Goal: Task Accomplishment & Management: Complete application form

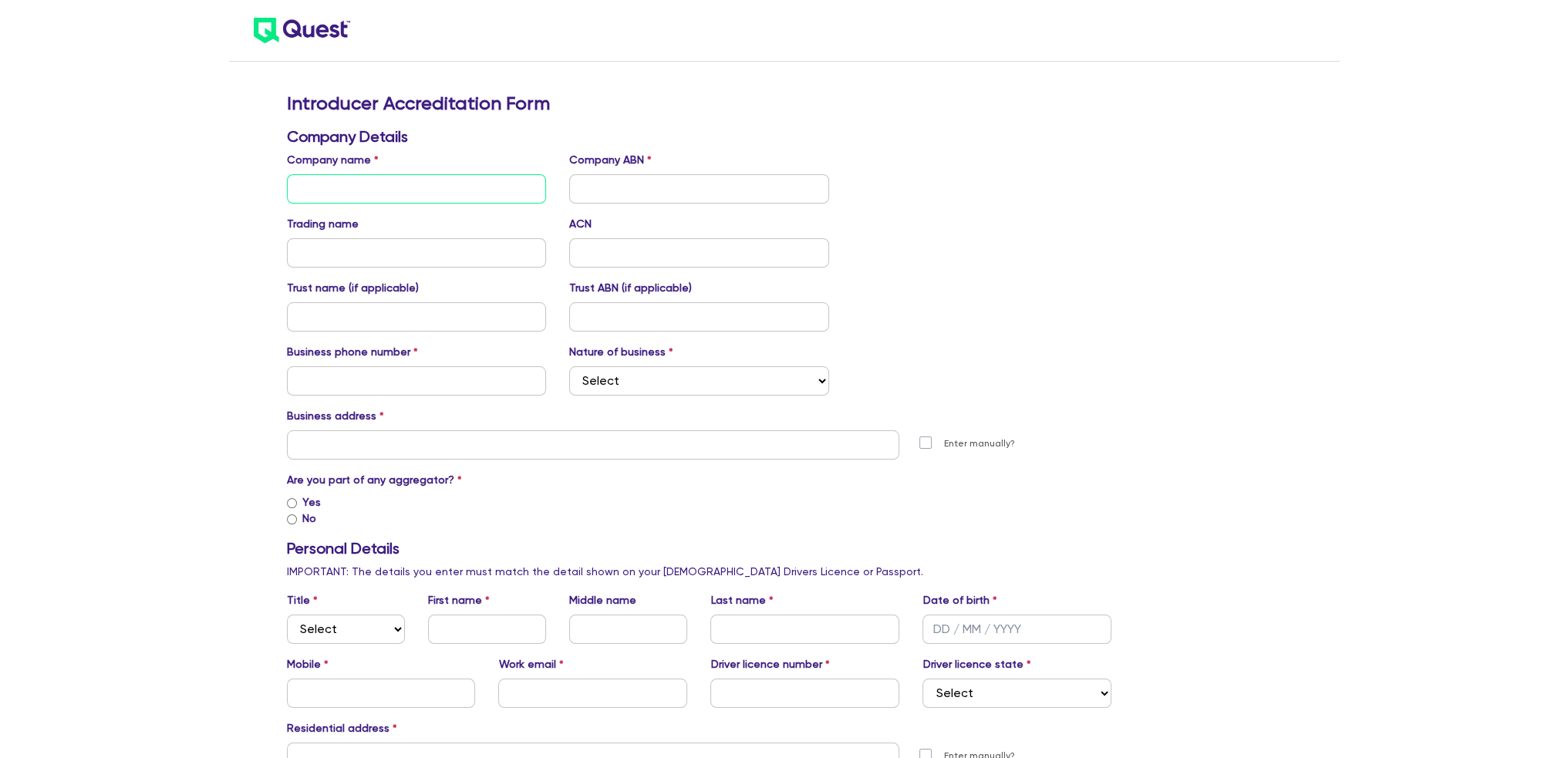
click at [441, 182] on input "text" at bounding box center [416, 188] width 260 height 29
type input "FINAPPS PTY LTD"
type input "52635400449"
type input "FINAPPS"
type input "635400449"
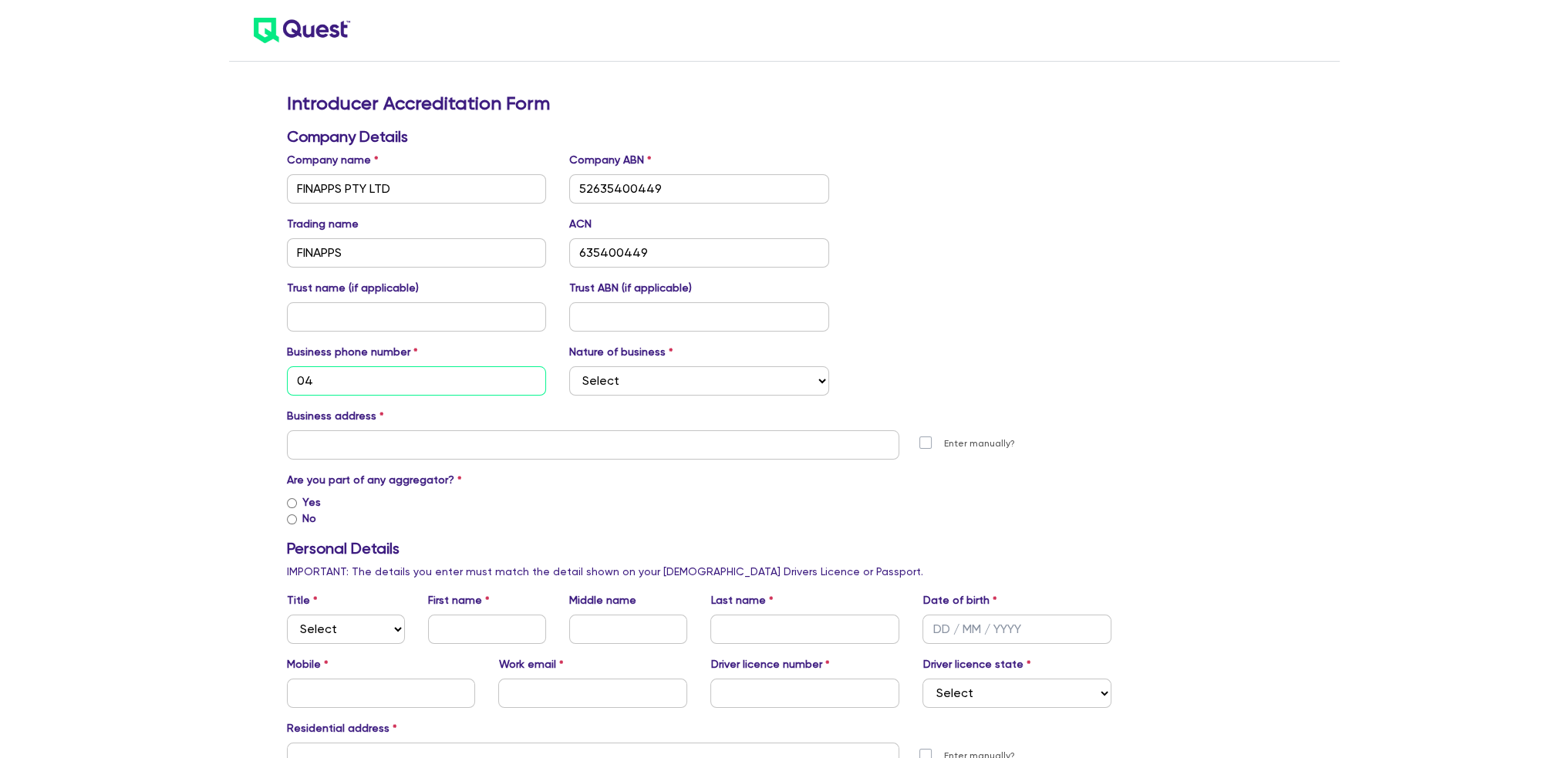
type input "0"
type input "[PHONE_NUMBER]"
click at [602, 382] on select "Select Mortgage Broker Finance Broker Accountant Financial Planning Supplier/Ve…" at bounding box center [699, 381] width 260 height 29
select select "FINANCE_BROKER"
click at [569, 366] on select "Select Mortgage Broker Finance Broker Accountant Financial Planning Supplier/Ve…" at bounding box center [699, 381] width 260 height 29
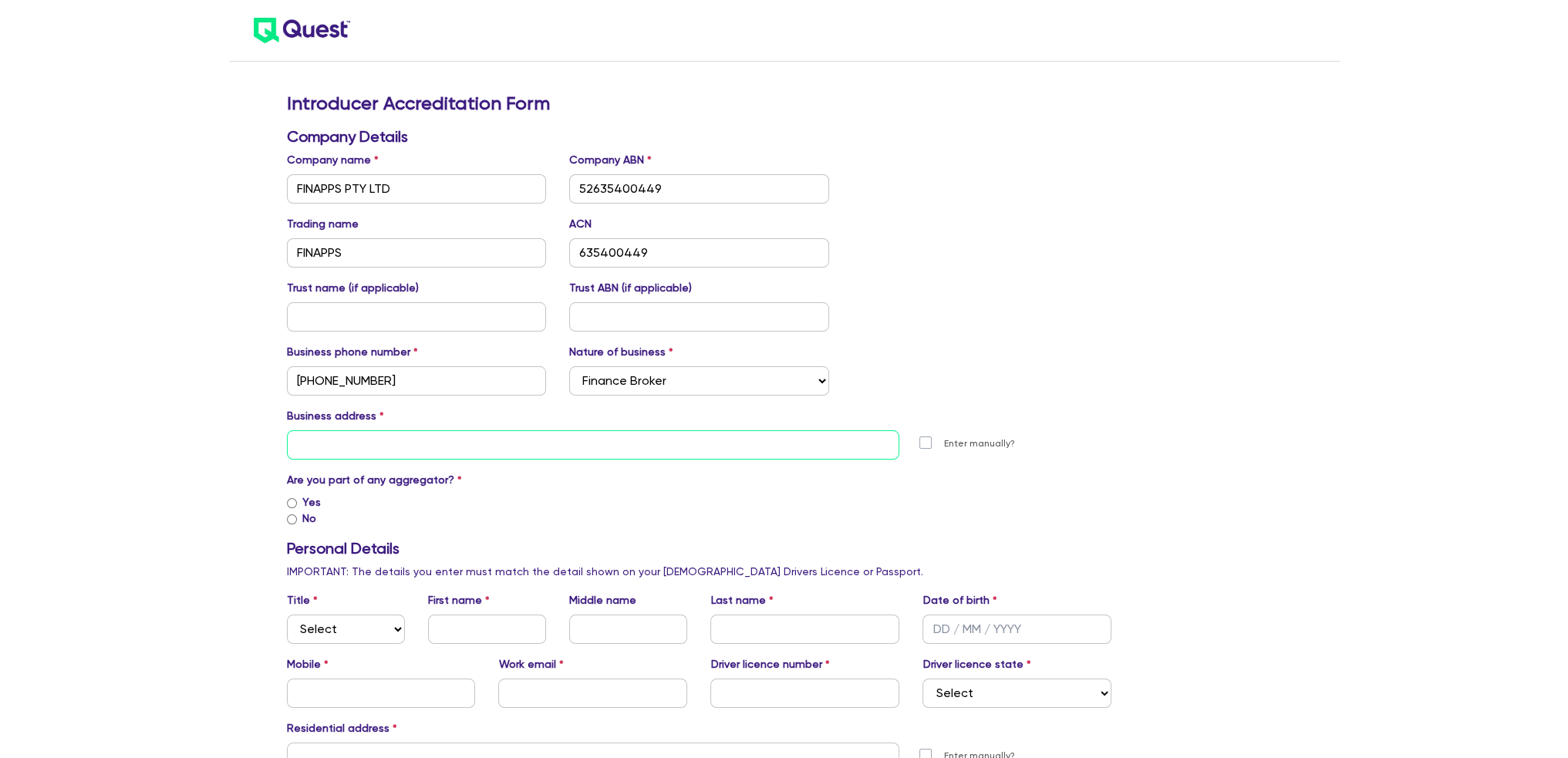
click at [416, 447] on input "text" at bounding box center [593, 445] width 613 height 29
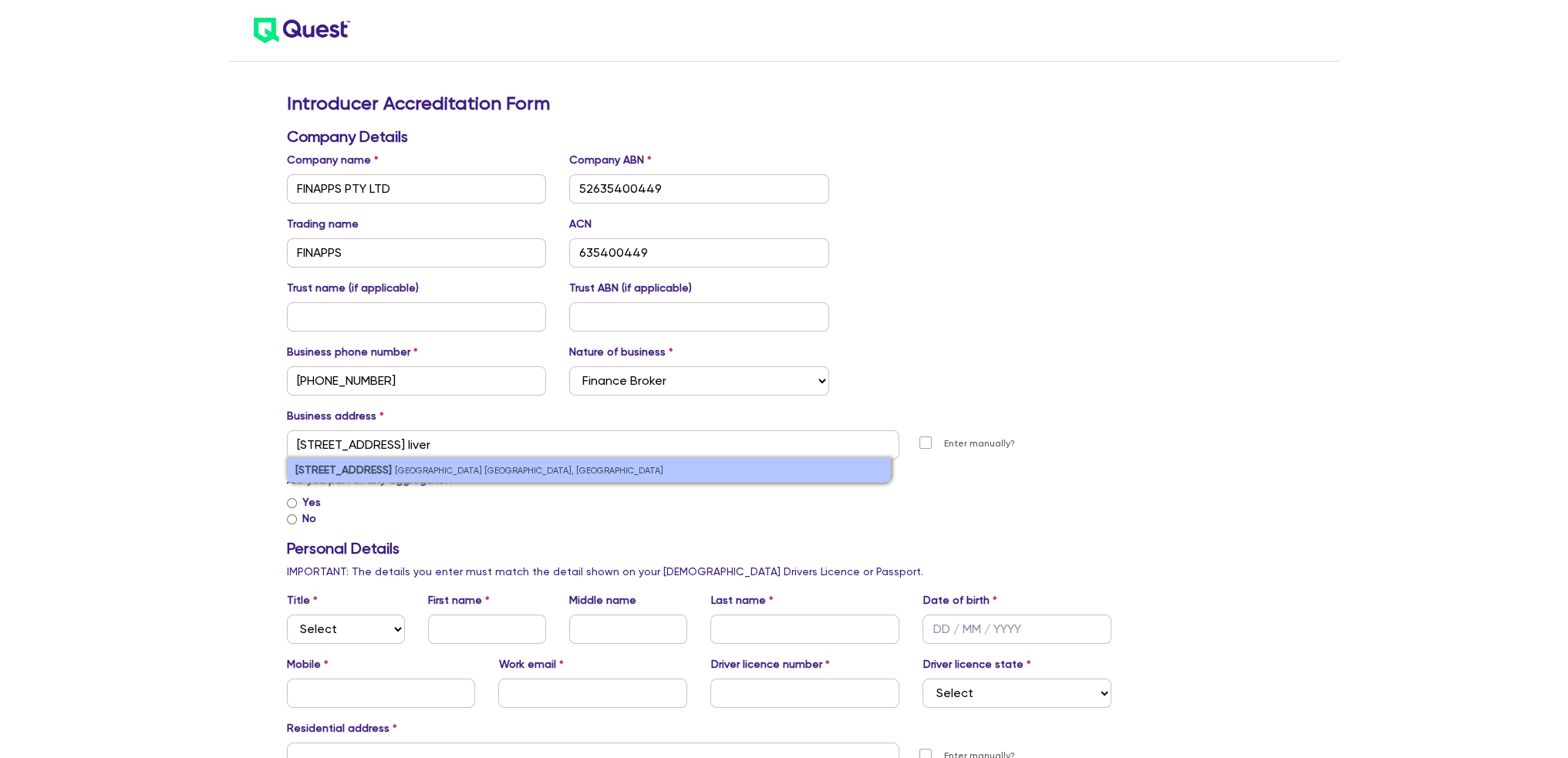
click at [415, 469] on small "[GEOGRAPHIC_DATA] [GEOGRAPHIC_DATA], [GEOGRAPHIC_DATA]" at bounding box center [529, 471] width 268 height 10
type input "[STREET_ADDRESS]"
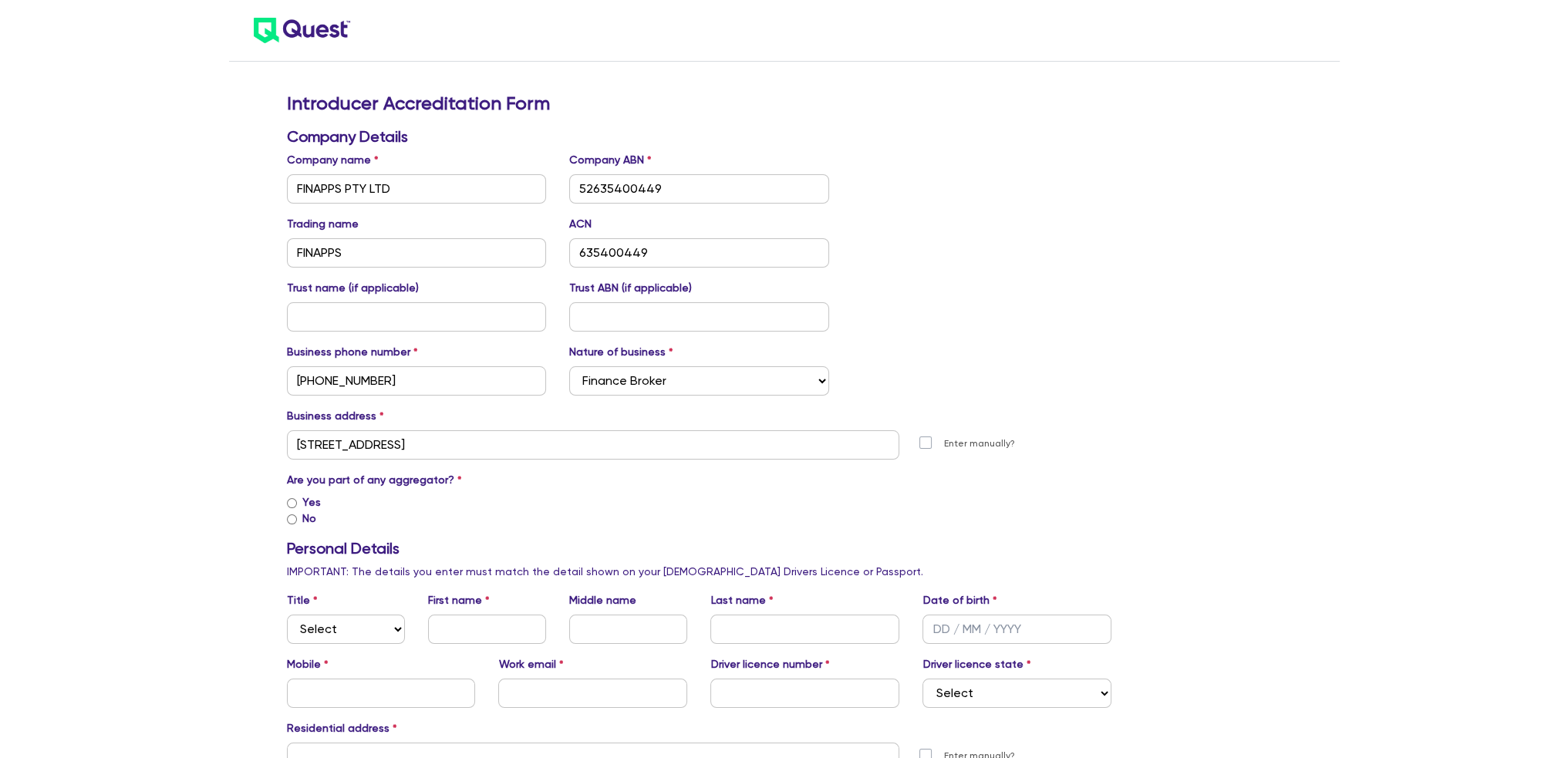
click at [291, 505] on input "Yes" at bounding box center [292, 503] width 10 height 10
radio input "true"
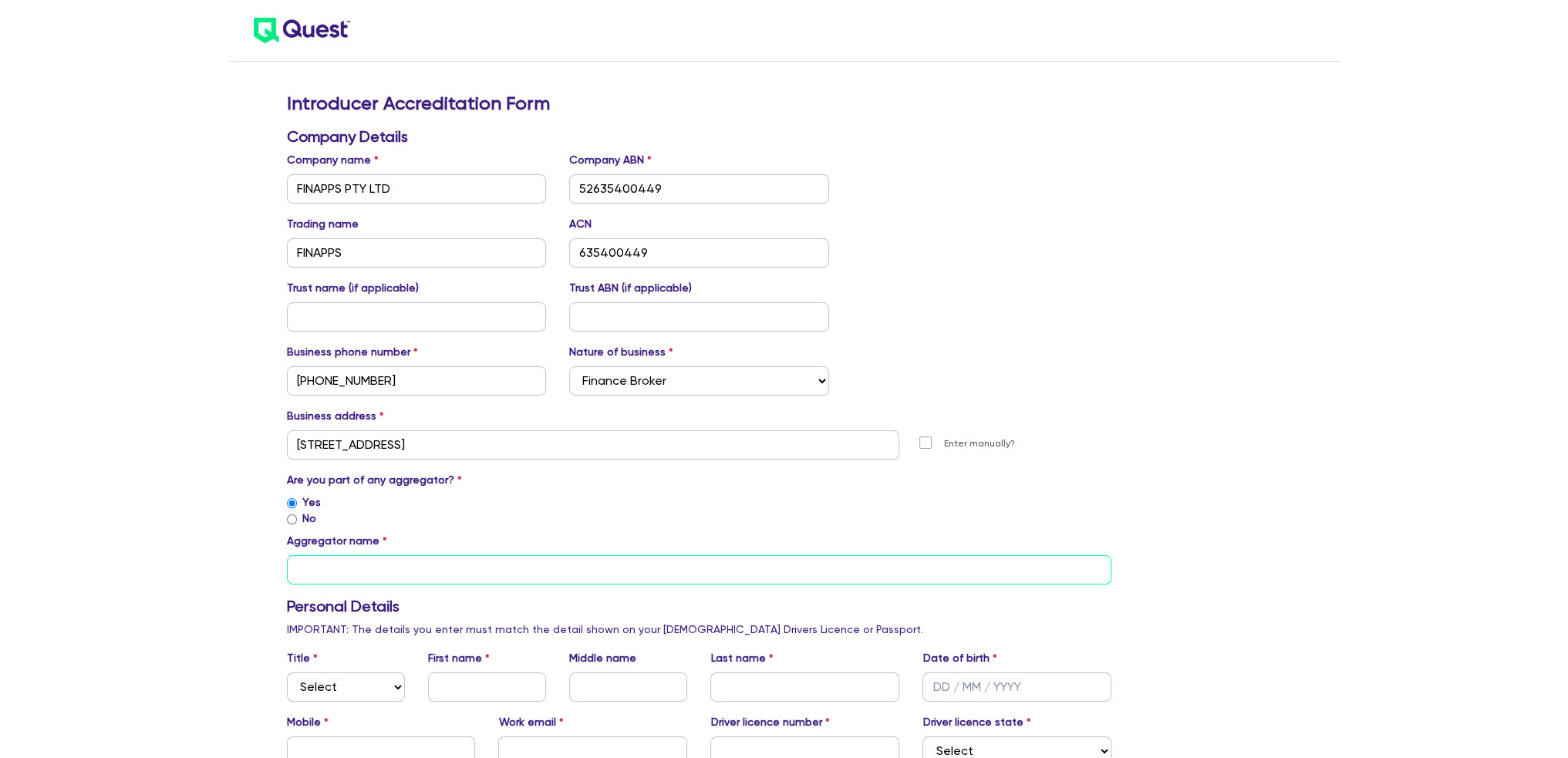
click at [319, 561] on input "text" at bounding box center [700, 569] width 826 height 29
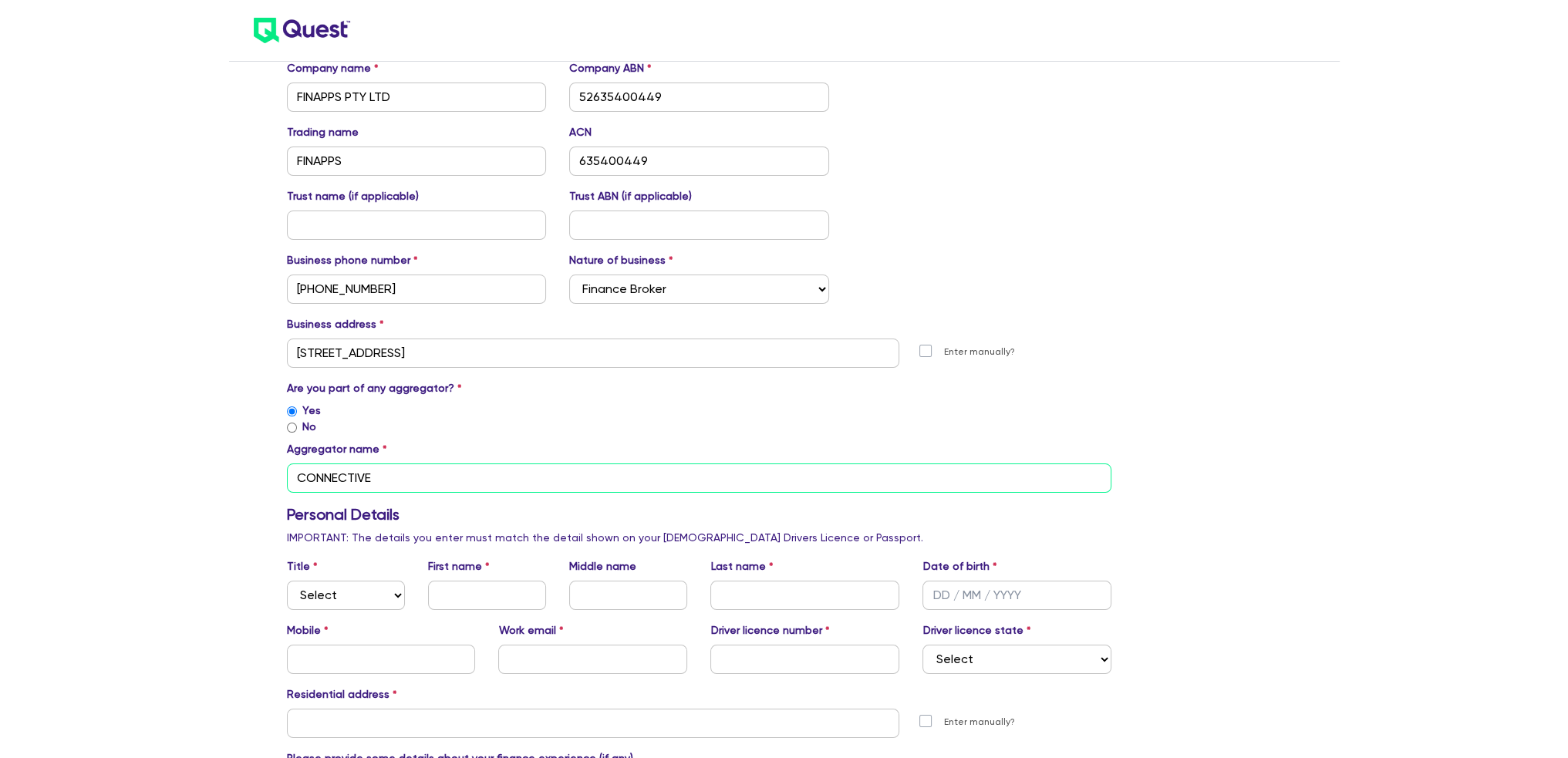
scroll to position [231, 0]
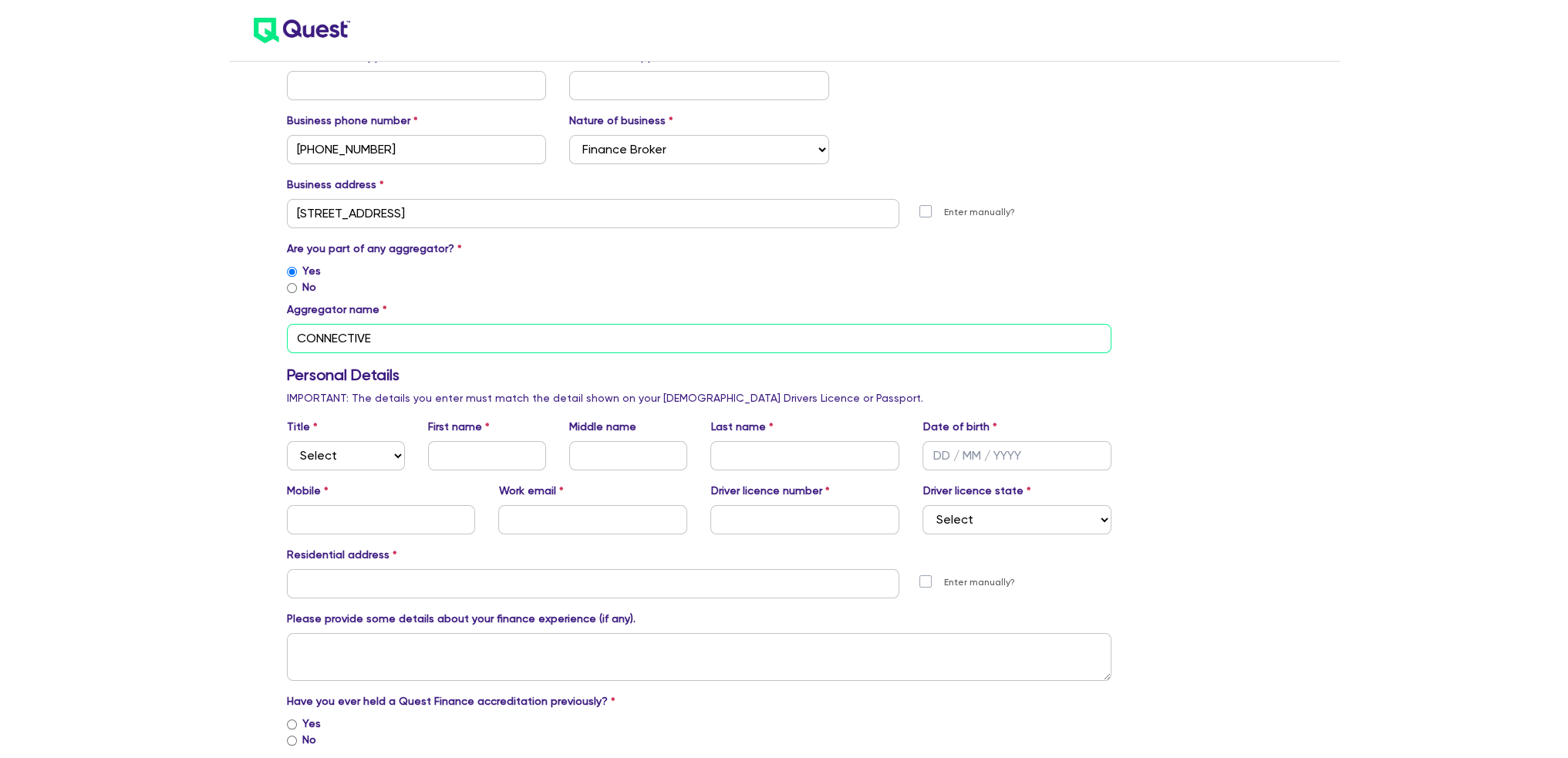
type input "CONNECTIVE"
click at [324, 459] on select "Select Mr Mrs Ms Miss Dr" at bounding box center [346, 455] width 118 height 29
select select "MR"
click at [287, 441] on select "Select Mr Mrs Ms Miss Dr" at bounding box center [346, 455] width 118 height 29
click at [472, 449] on input "text" at bounding box center [487, 455] width 118 height 29
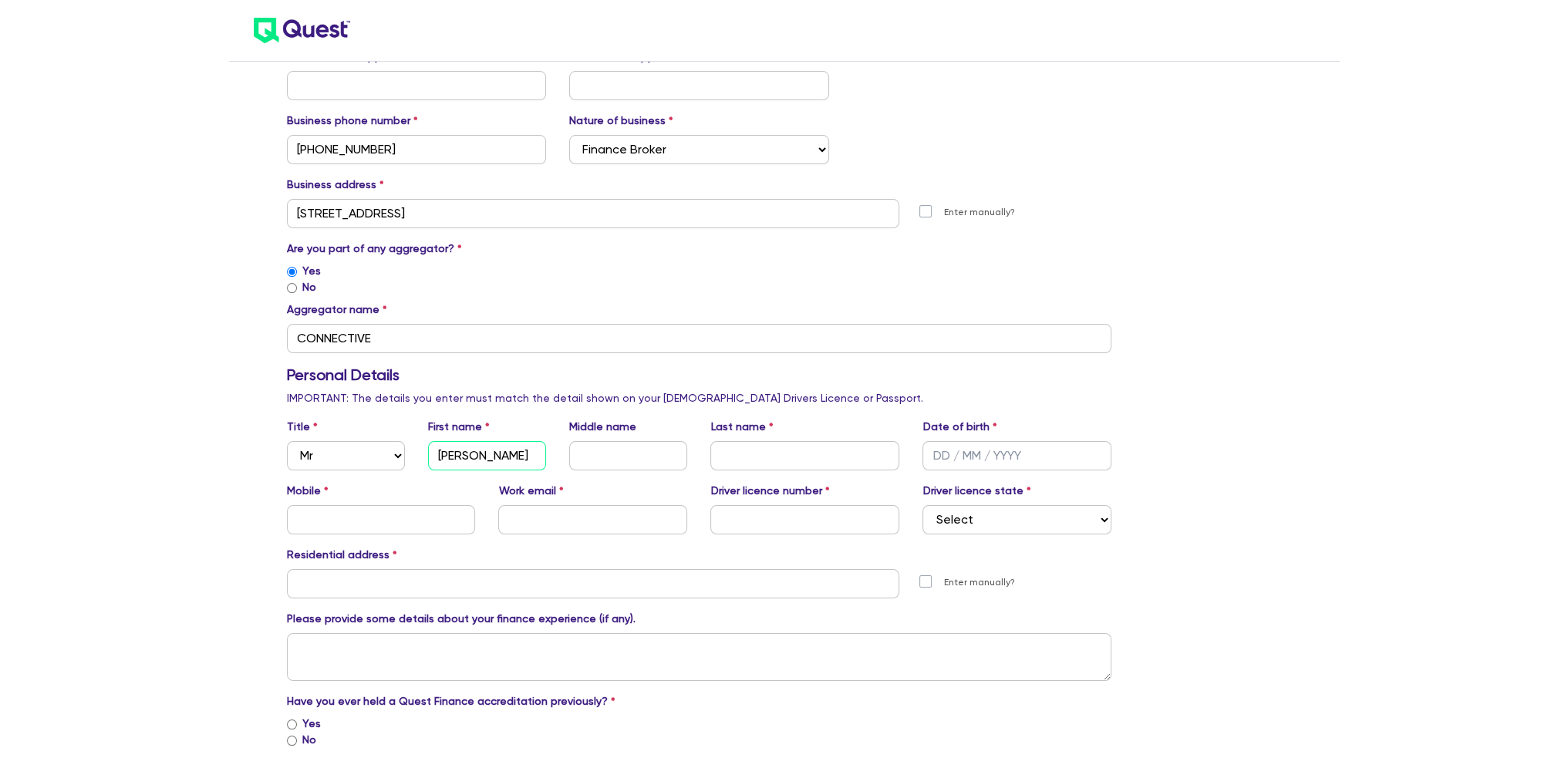
type input "[PERSON_NAME]"
type input "[DATE]"
type input "0427382226"
type input "[EMAIL_ADDRESS][DOMAIN_NAME]"
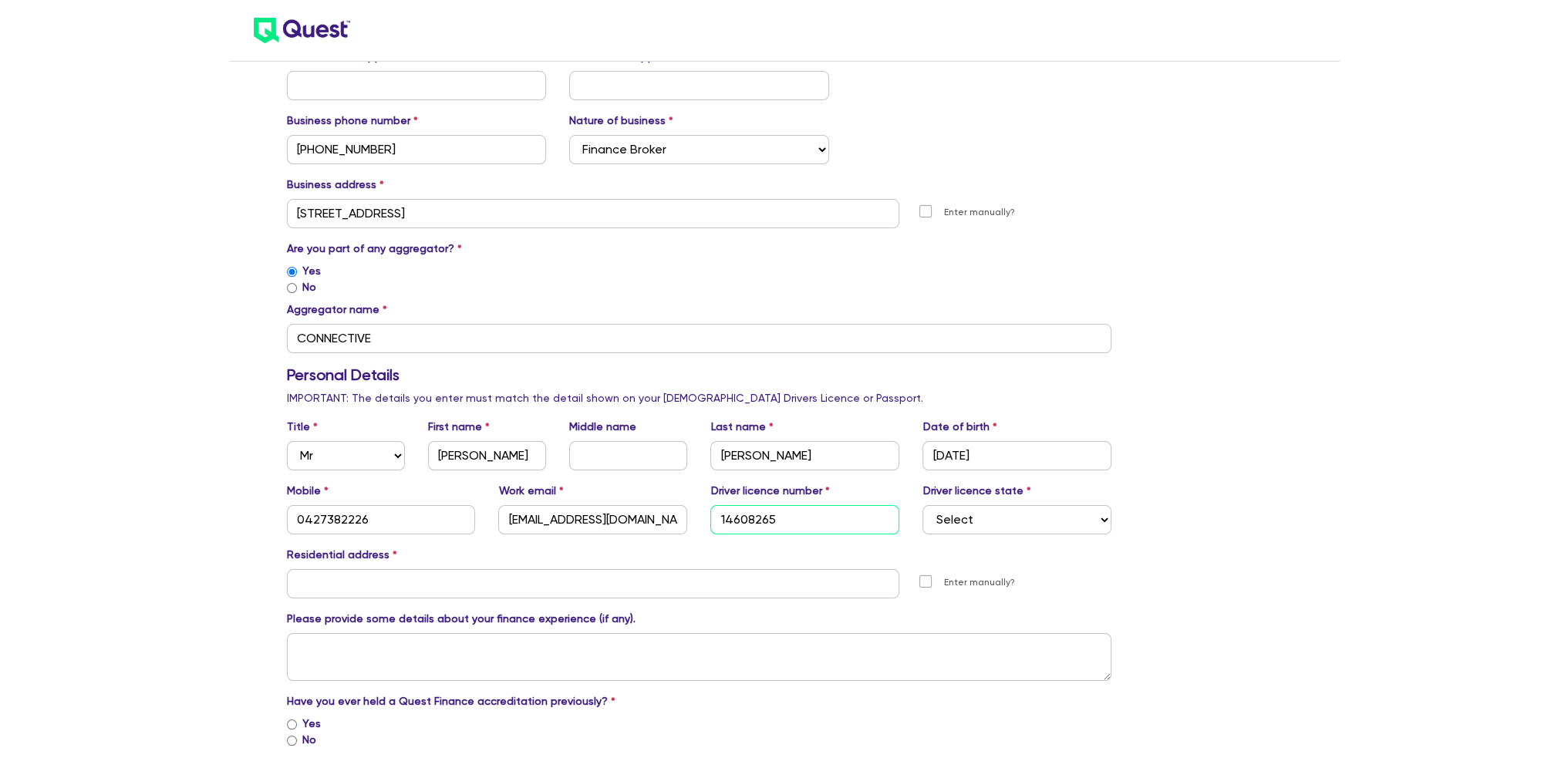
type input "14608265"
drag, startPoint x: 963, startPoint y: 514, endPoint x: 964, endPoint y: 528, distance: 14.0
click at [963, 514] on select "Select [GEOGRAPHIC_DATA] [GEOGRAPHIC_DATA] [GEOGRAPHIC_DATA] [GEOGRAPHIC_DATA] …" at bounding box center [1016, 519] width 189 height 29
select select "[GEOGRAPHIC_DATA]"
click at [922, 505] on select "Select [GEOGRAPHIC_DATA] [GEOGRAPHIC_DATA] [GEOGRAPHIC_DATA] [GEOGRAPHIC_DATA] …" at bounding box center [1016, 519] width 189 height 29
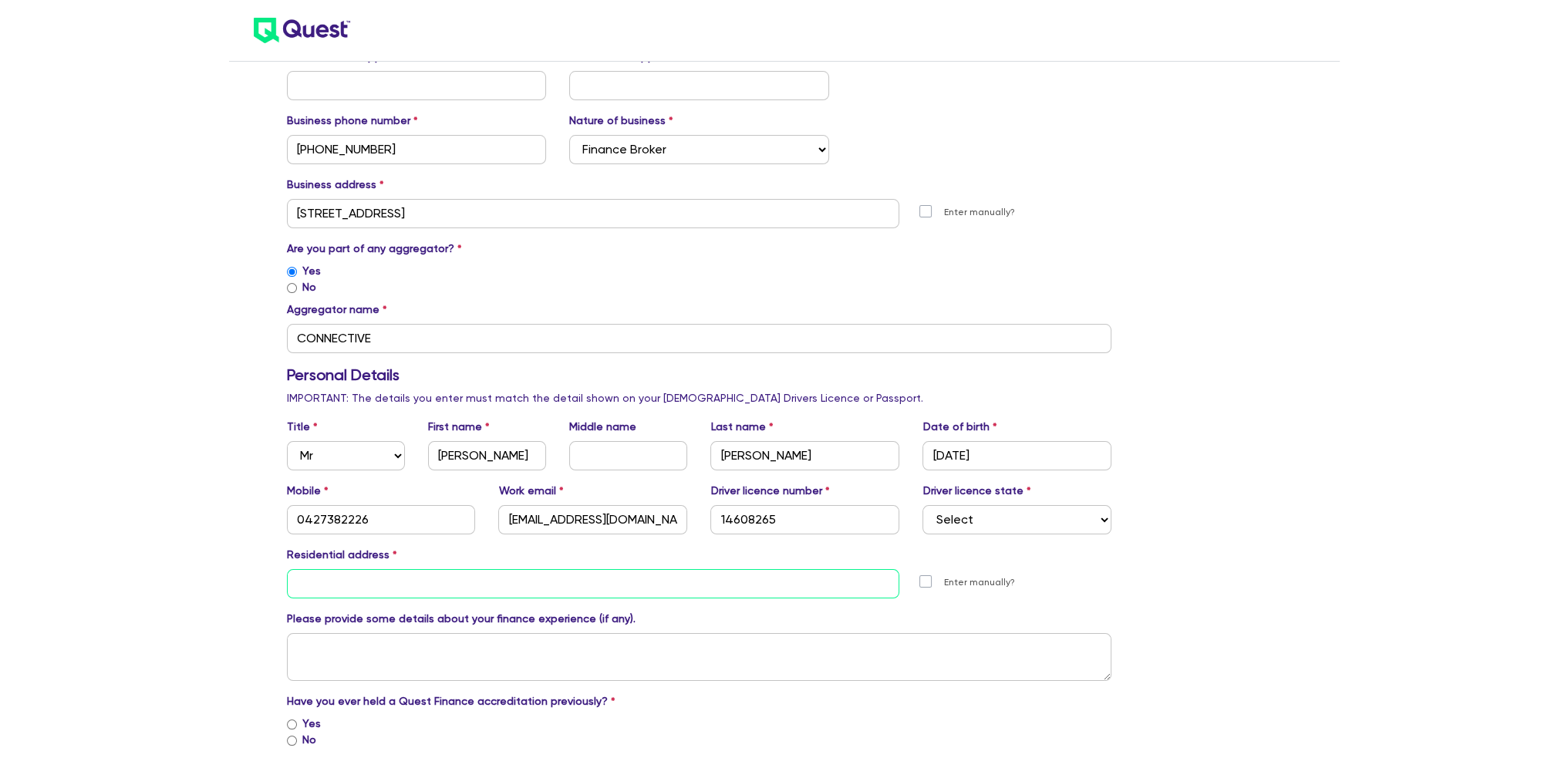
click at [414, 571] on input "text" at bounding box center [593, 583] width 613 height 29
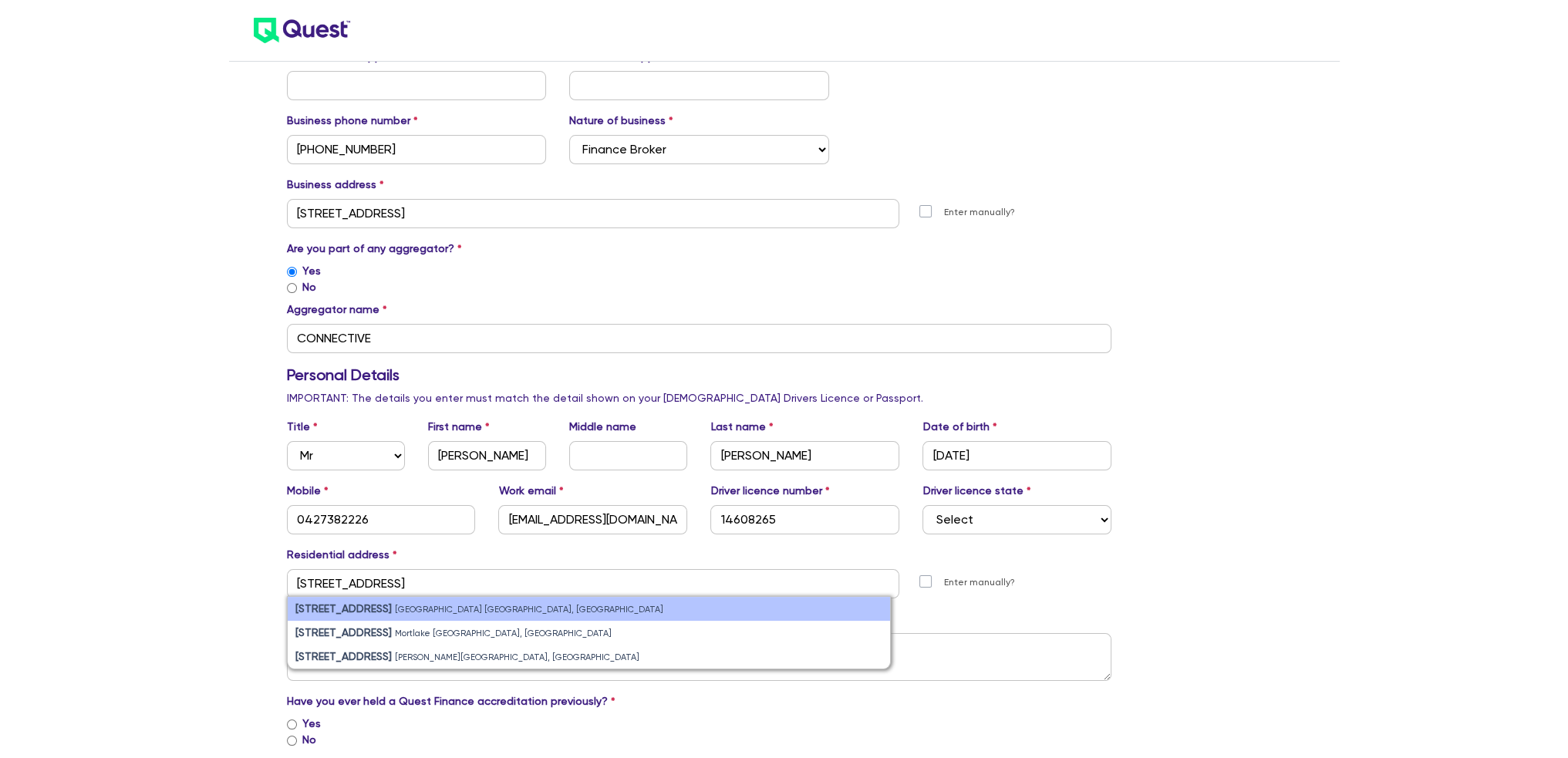
click at [441, 604] on small "[GEOGRAPHIC_DATA] [GEOGRAPHIC_DATA], [GEOGRAPHIC_DATA]" at bounding box center [529, 609] width 268 height 10
type input "[STREET_ADDRESS]"
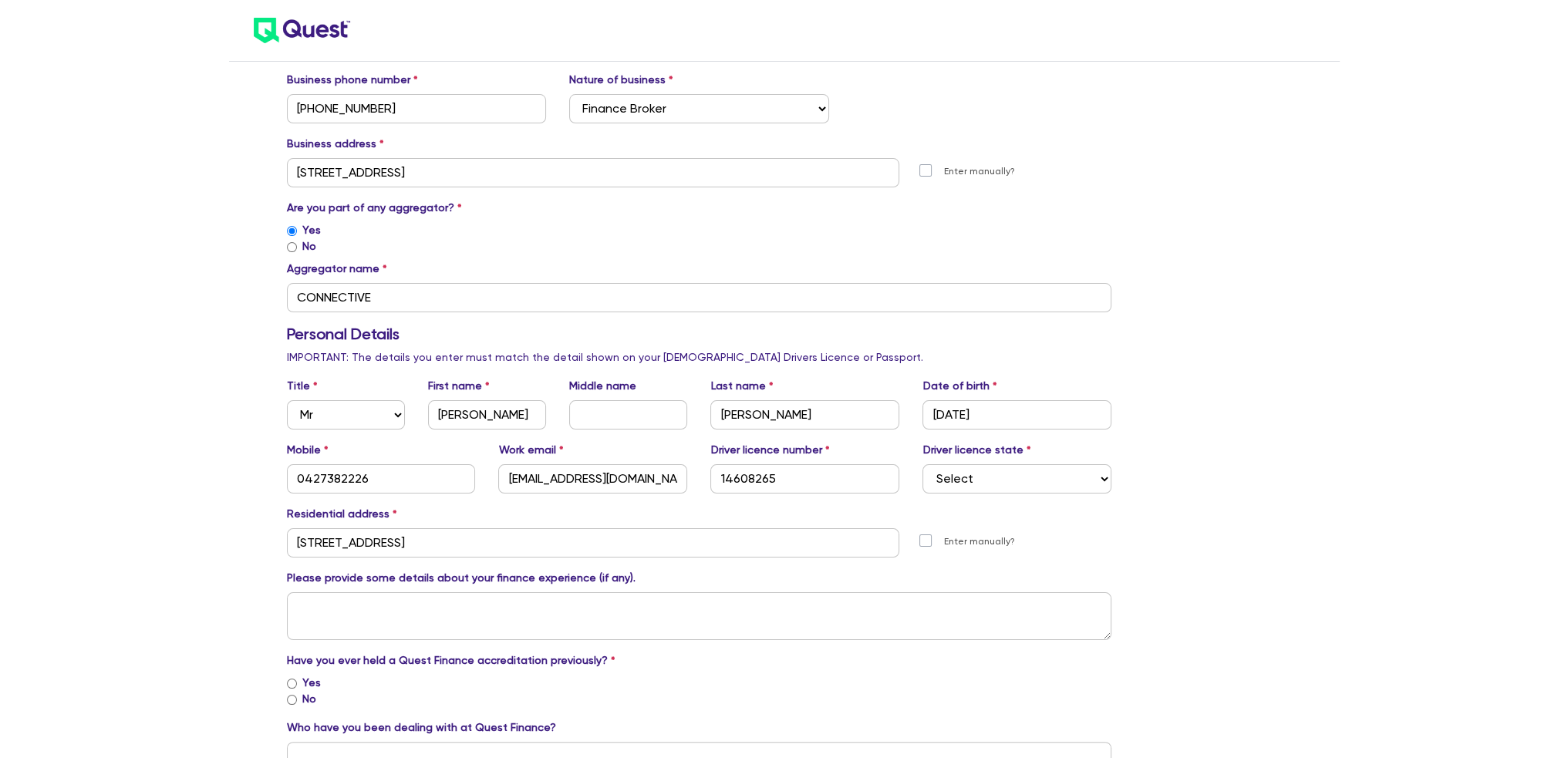
scroll to position [308, 0]
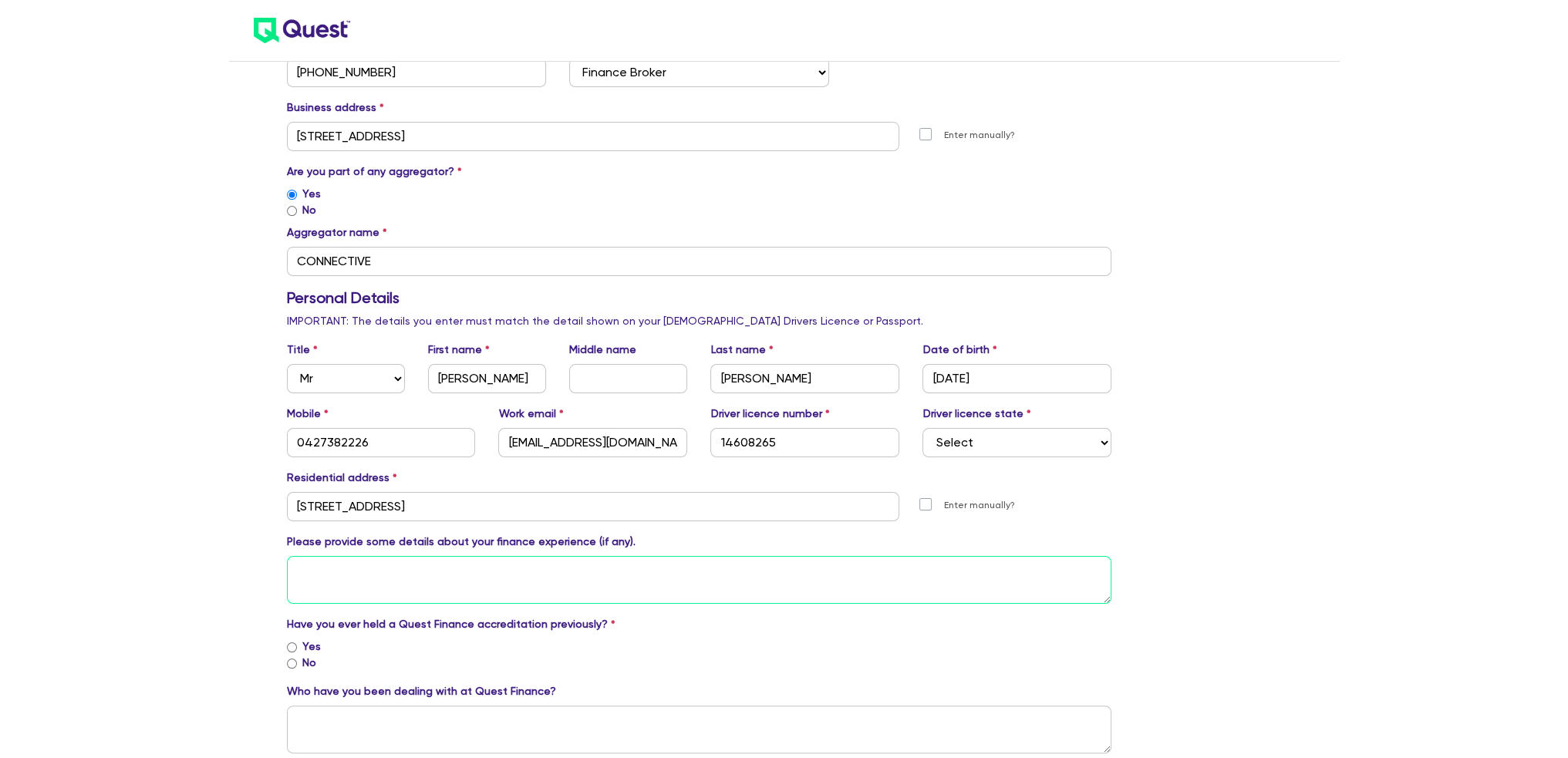
click at [330, 576] on textarea at bounding box center [700, 579] width 826 height 48
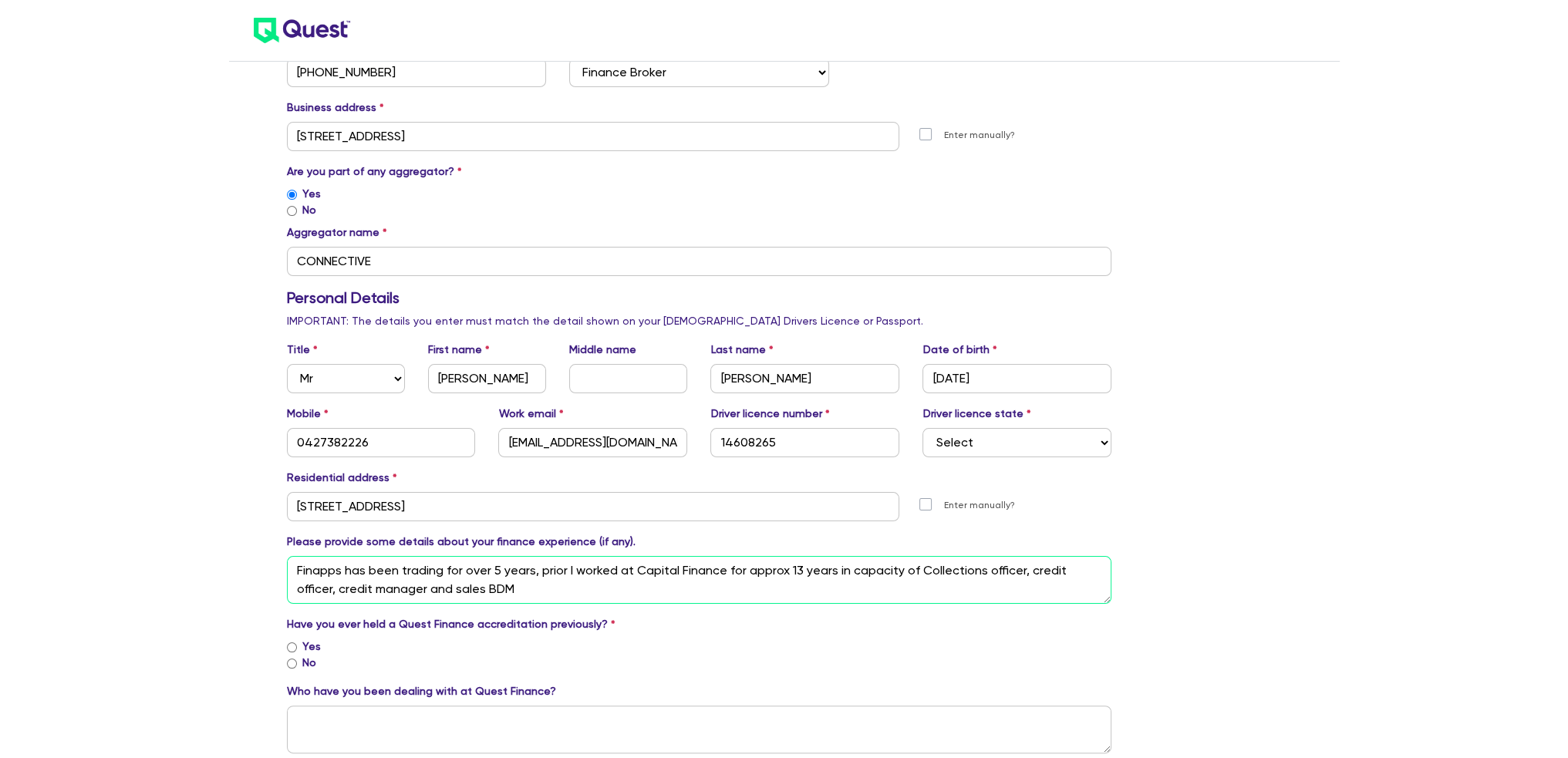
type textarea "Finapps has been trading for over 5 years, prior I worked at Capital Finance fo…"
click at [288, 662] on input "No" at bounding box center [292, 663] width 10 height 10
radio input "true"
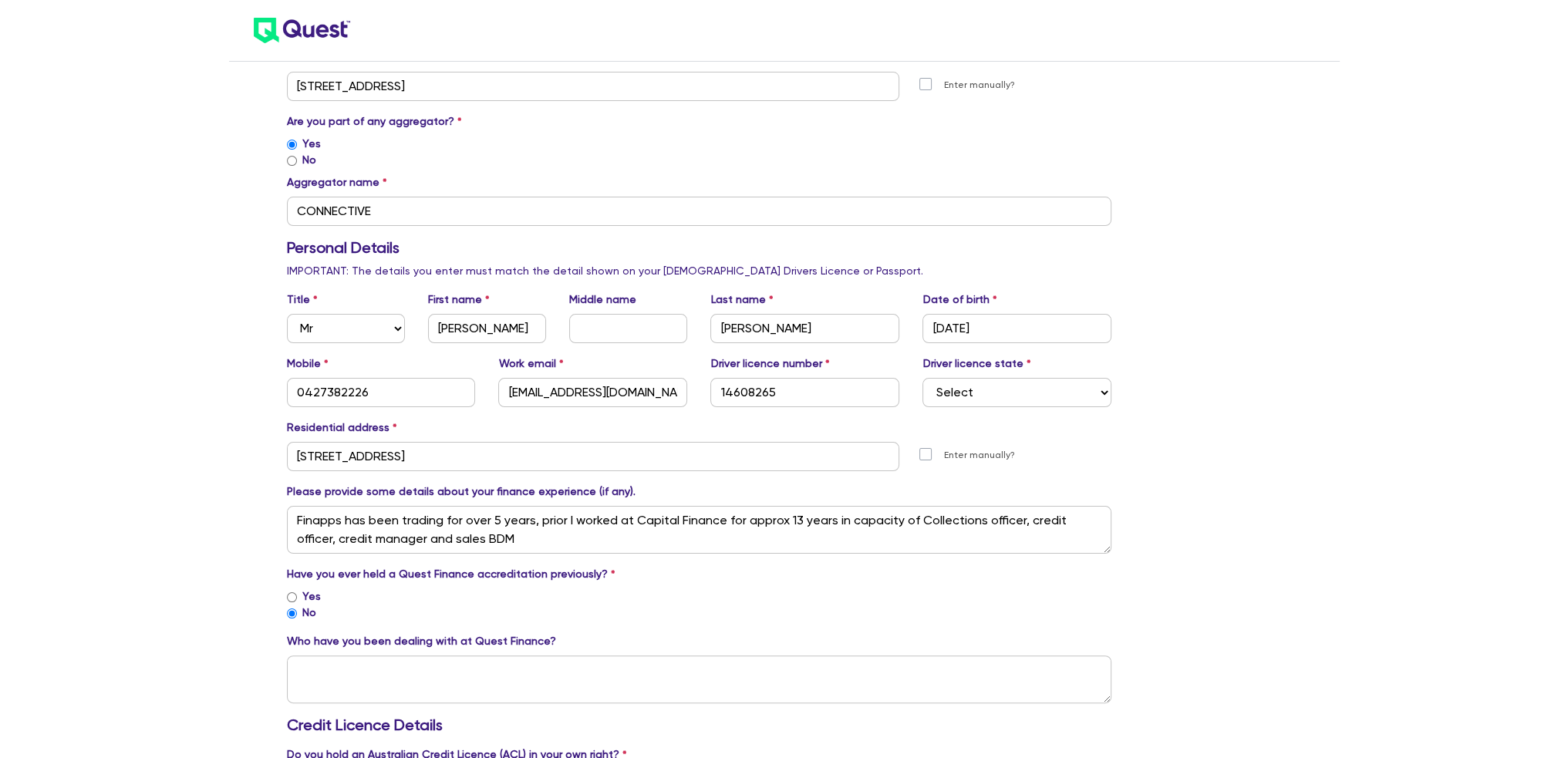
scroll to position [462, 0]
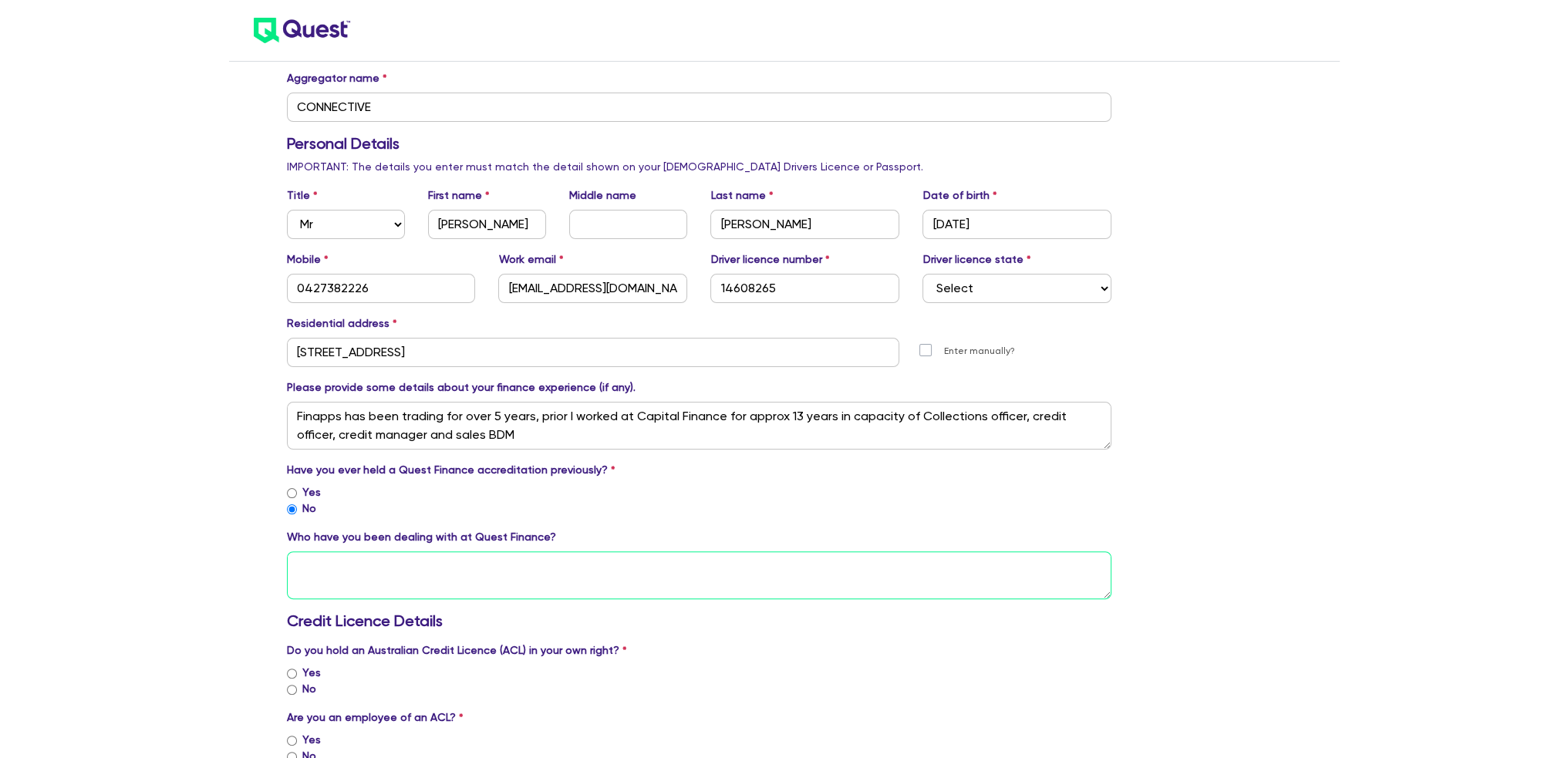
click at [378, 590] on textarea at bounding box center [700, 575] width 826 height 48
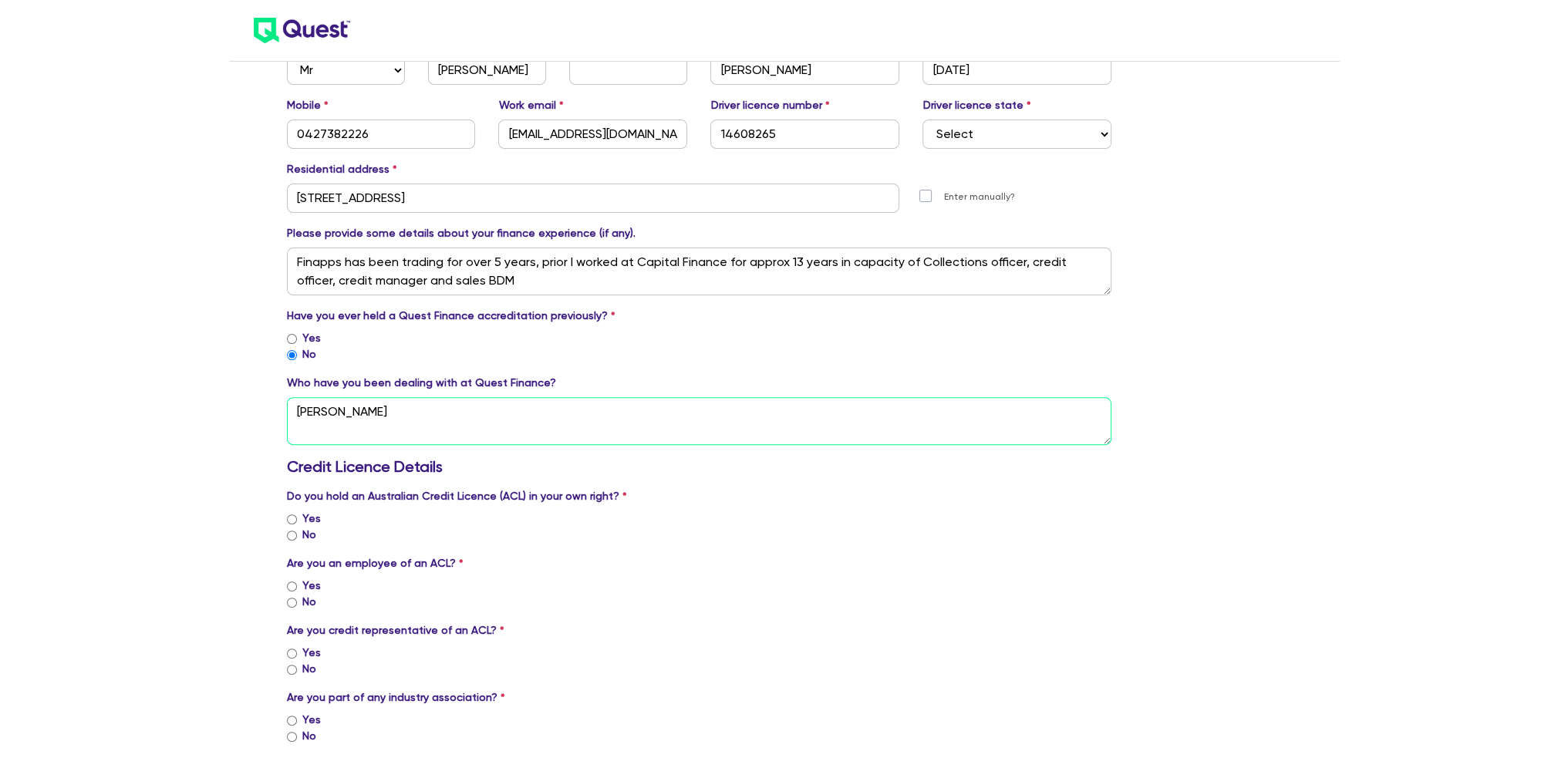
type textarea "[PERSON_NAME]"
click at [296, 533] on input "No" at bounding box center [292, 535] width 10 height 10
radio input "true"
click at [293, 582] on input "Yes" at bounding box center [292, 587] width 10 height 10
radio input "true"
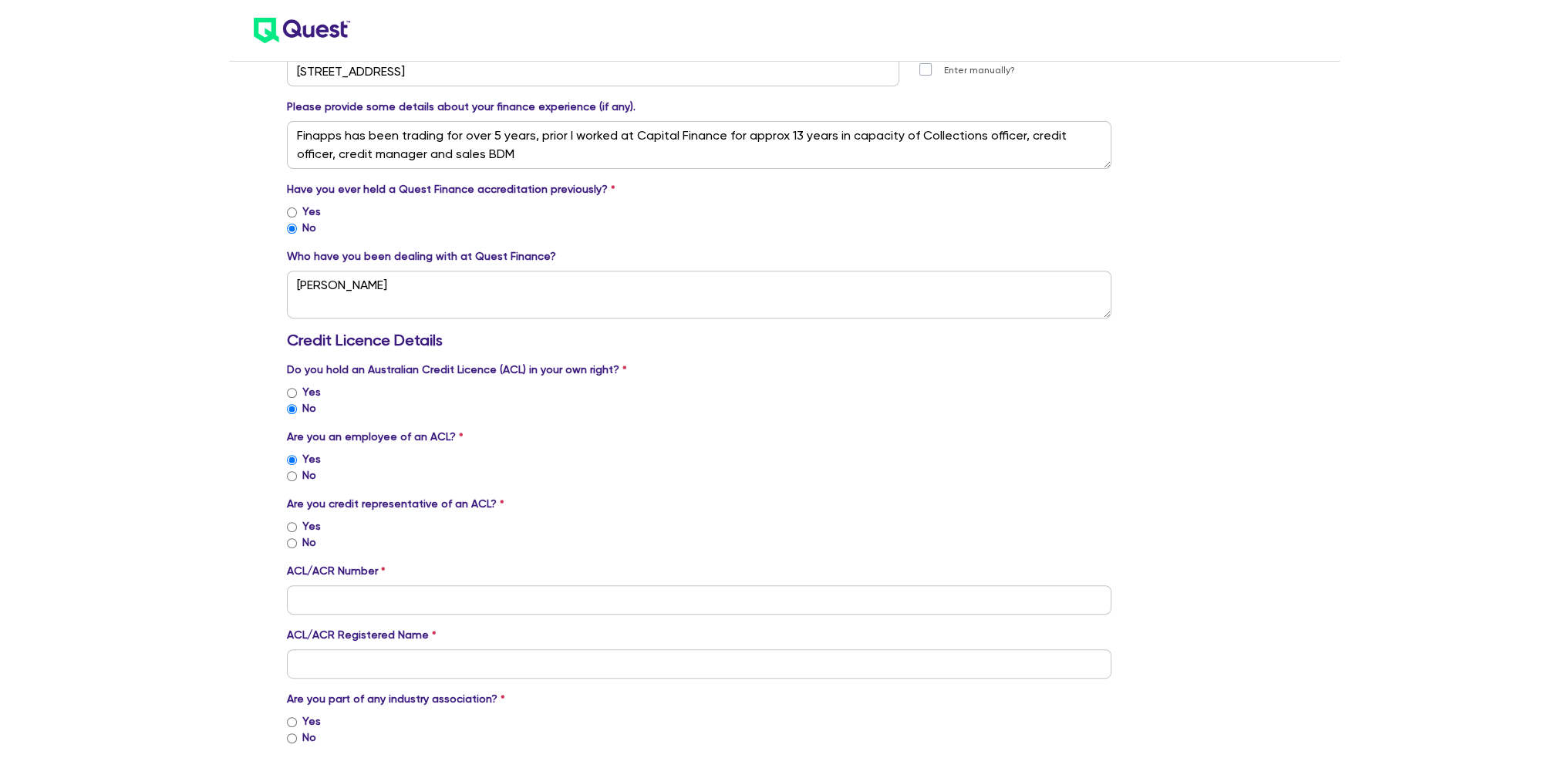
scroll to position [771, 0]
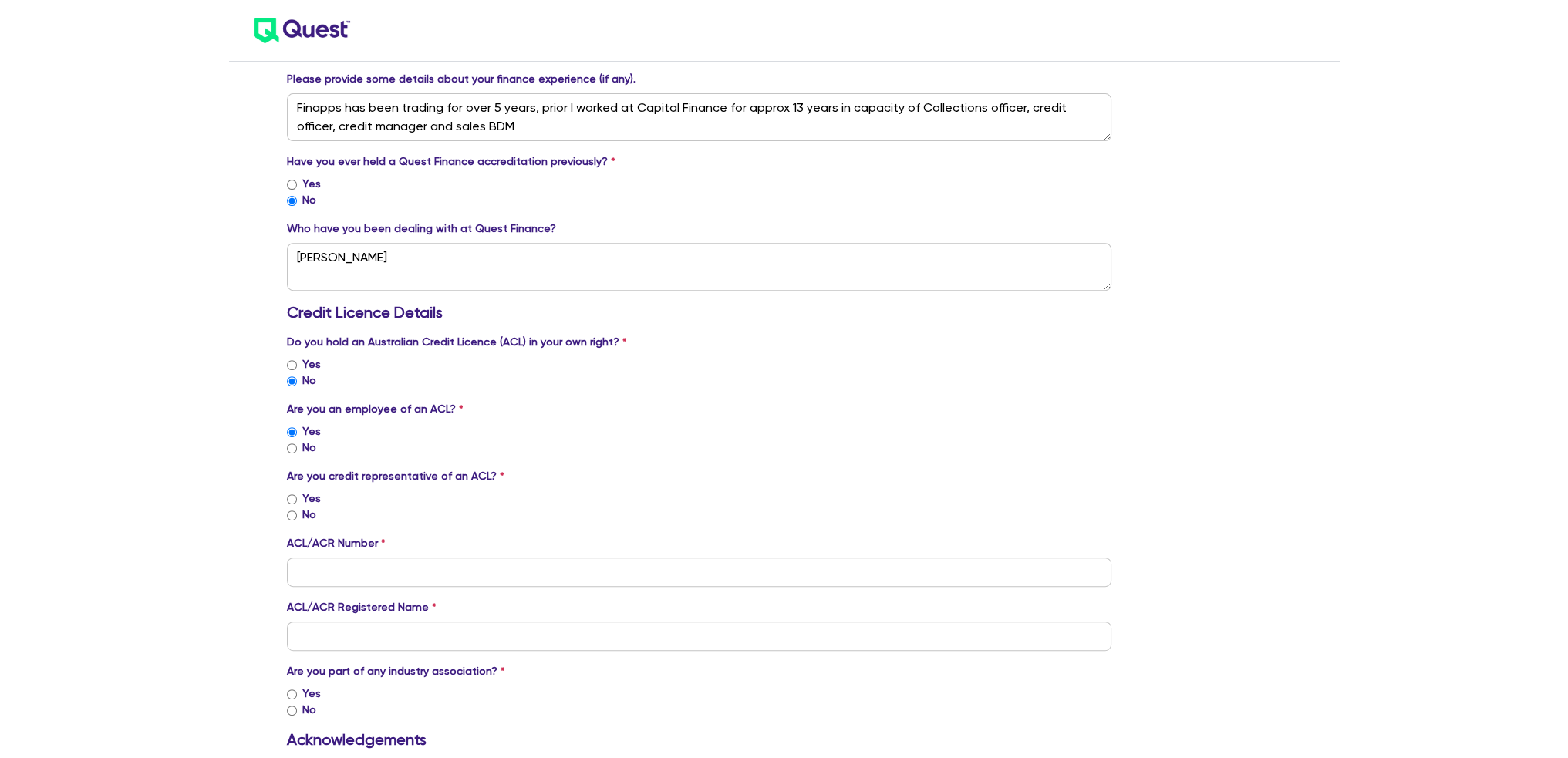
click at [293, 443] on input "No" at bounding box center [292, 448] width 10 height 10
radio input "true"
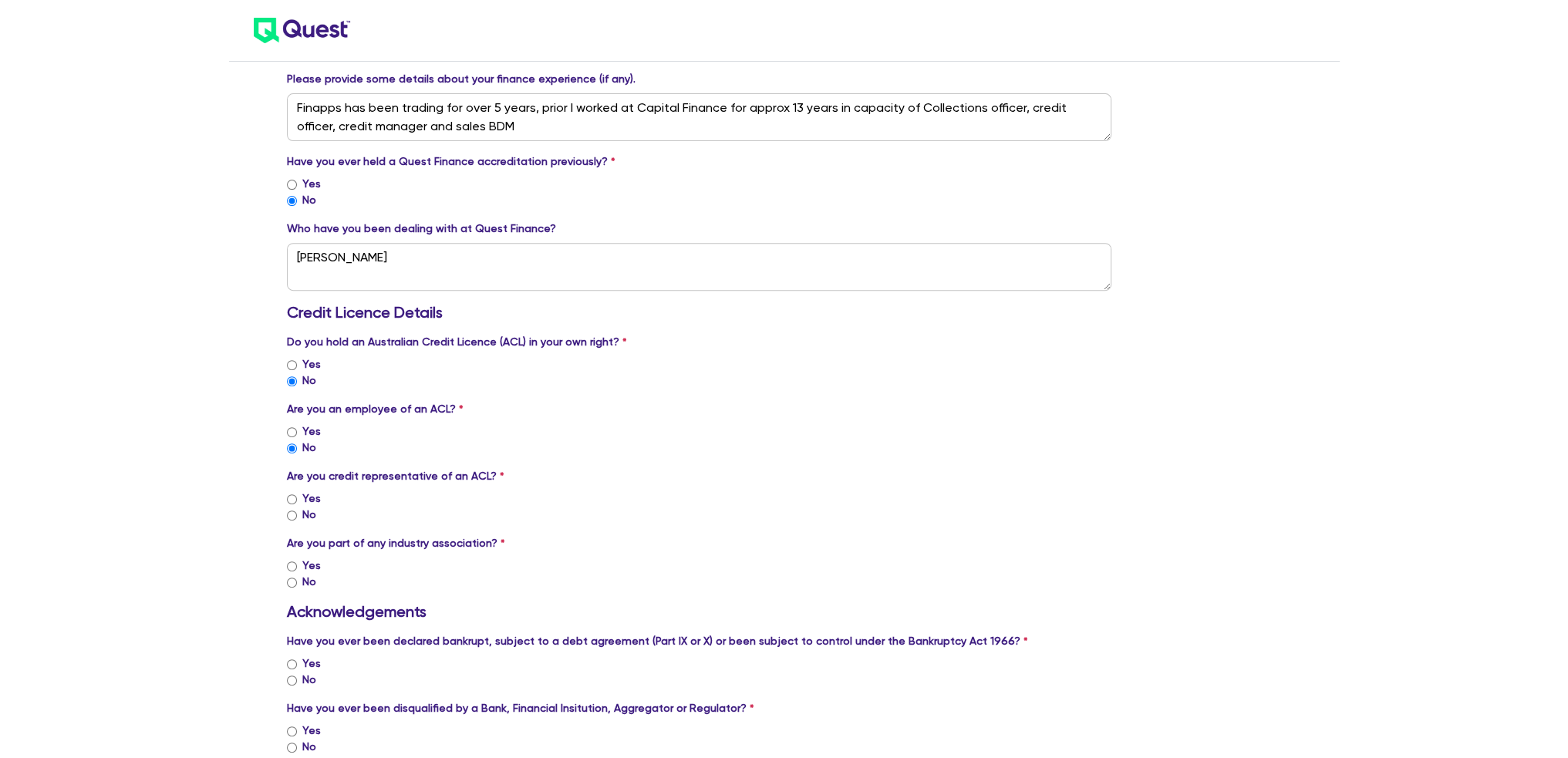
click at [292, 495] on input "Yes" at bounding box center [292, 499] width 10 height 10
radio input "true"
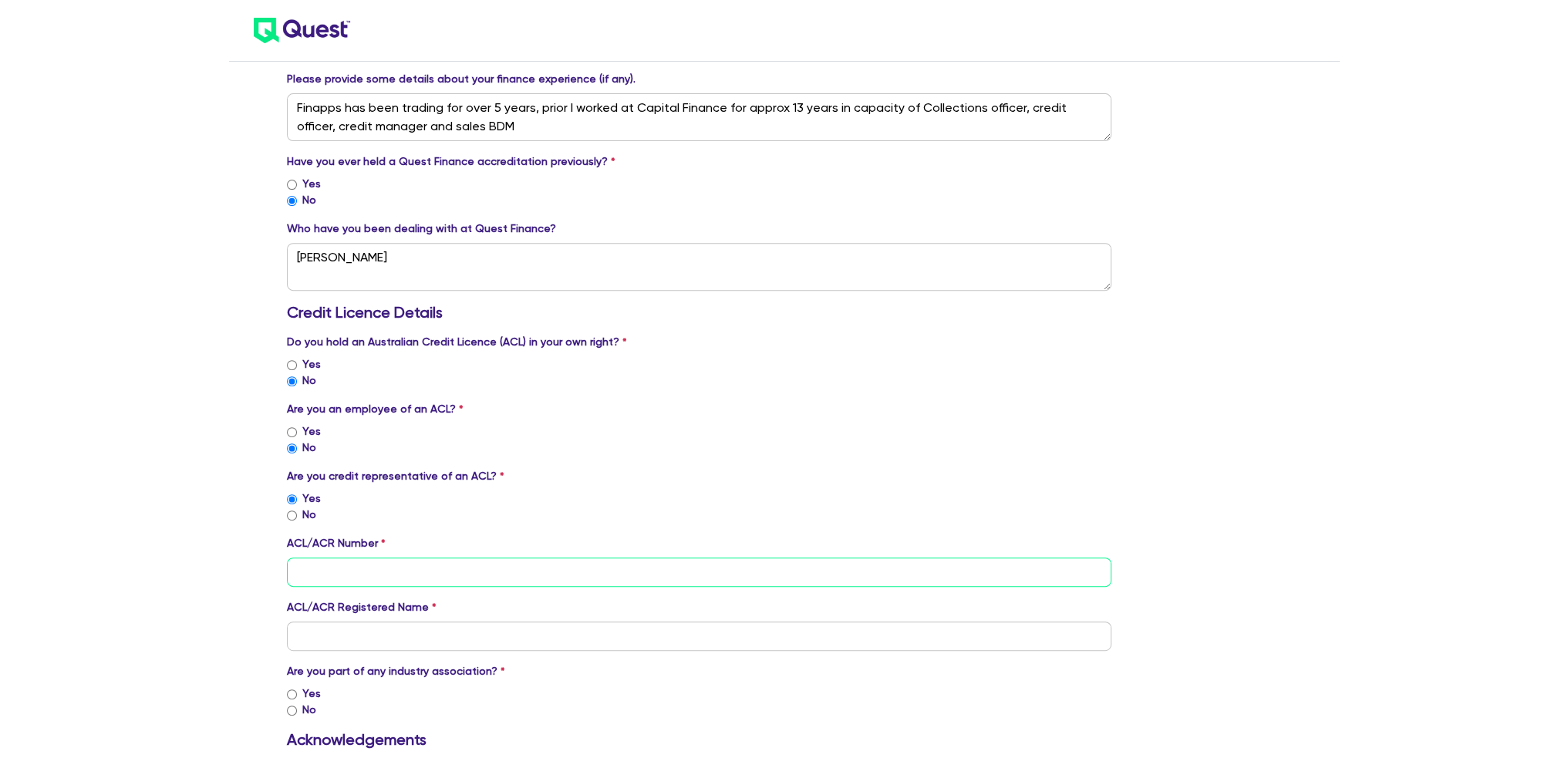
click at [342, 569] on input "tel" at bounding box center [700, 571] width 826 height 29
paste input "529974"
type input "529974"
click at [308, 637] on input "text" at bounding box center [700, 635] width 826 height 29
type input "F"
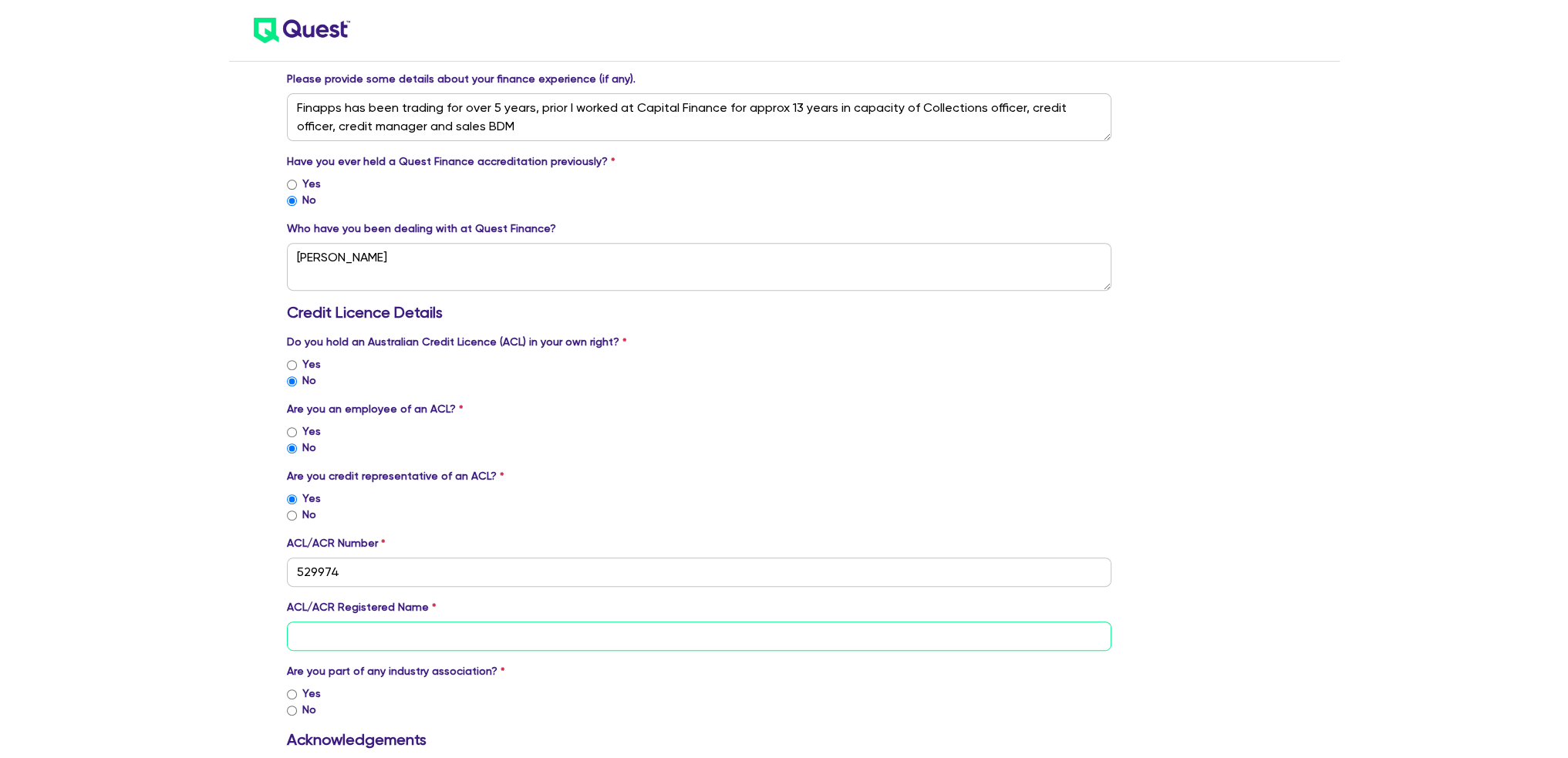
paste input "529974"
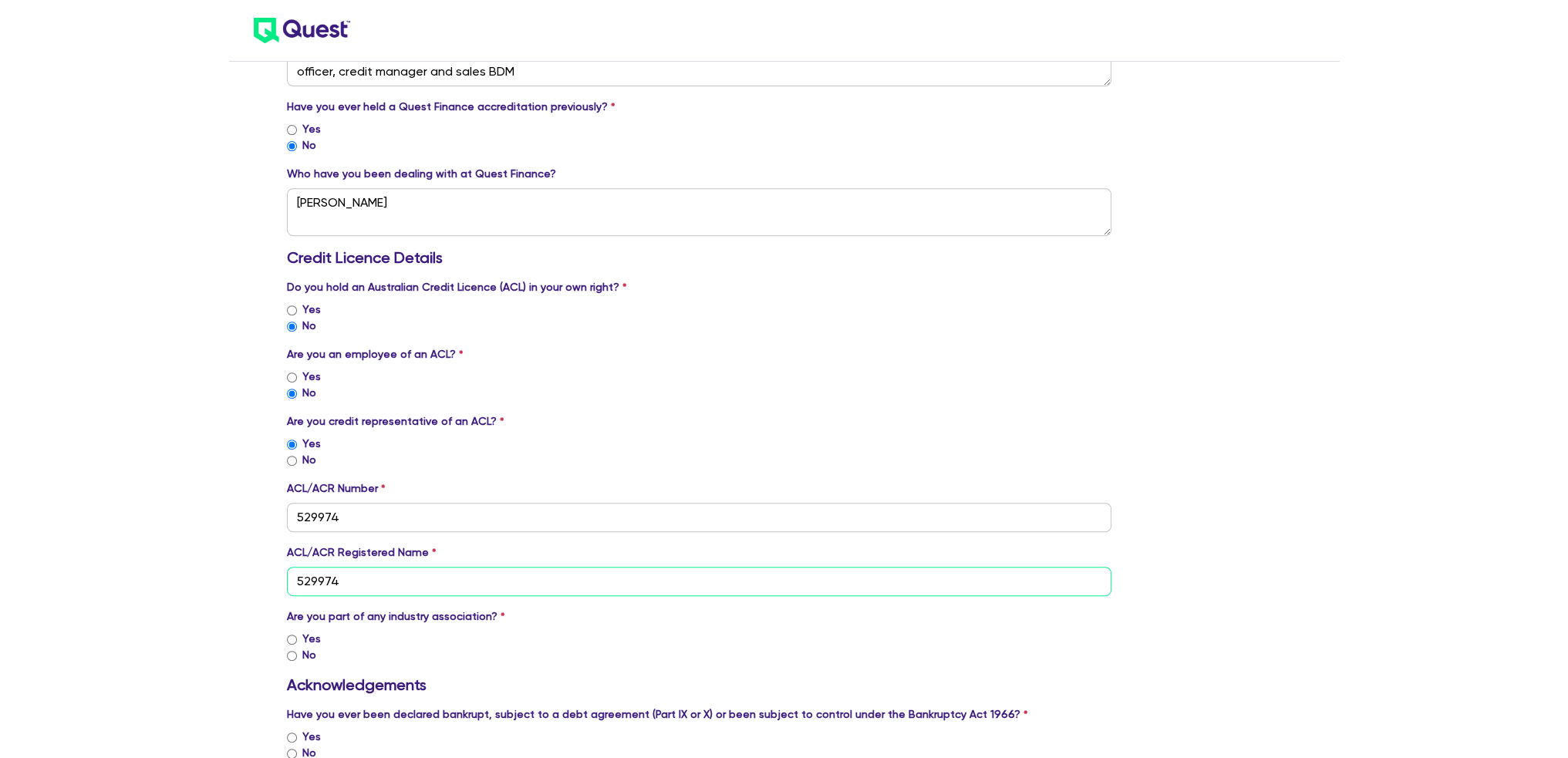
scroll to position [848, 0]
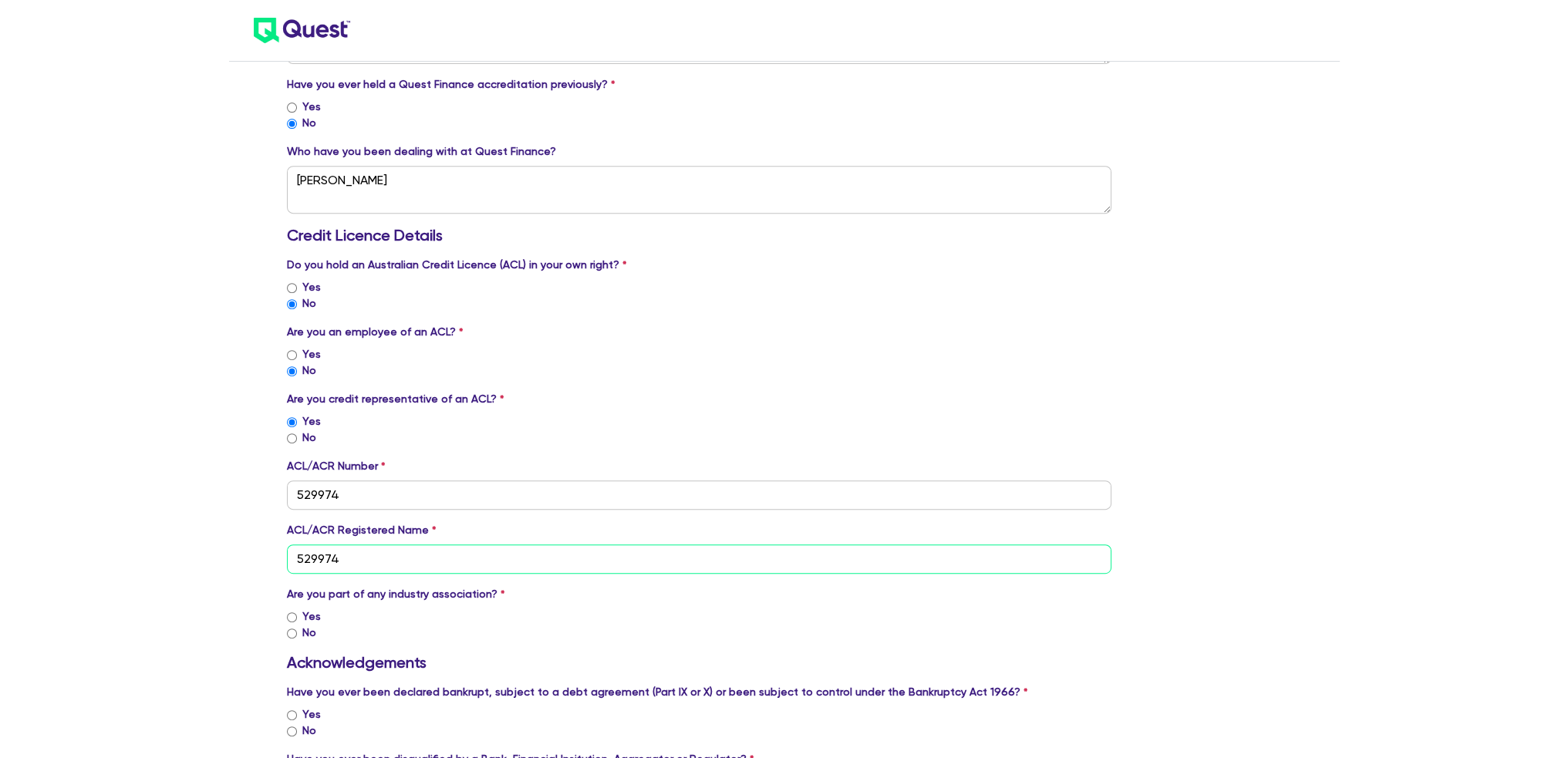
type input "529974"
click at [291, 615] on input "Yes" at bounding box center [292, 617] width 10 height 10
radio input "true"
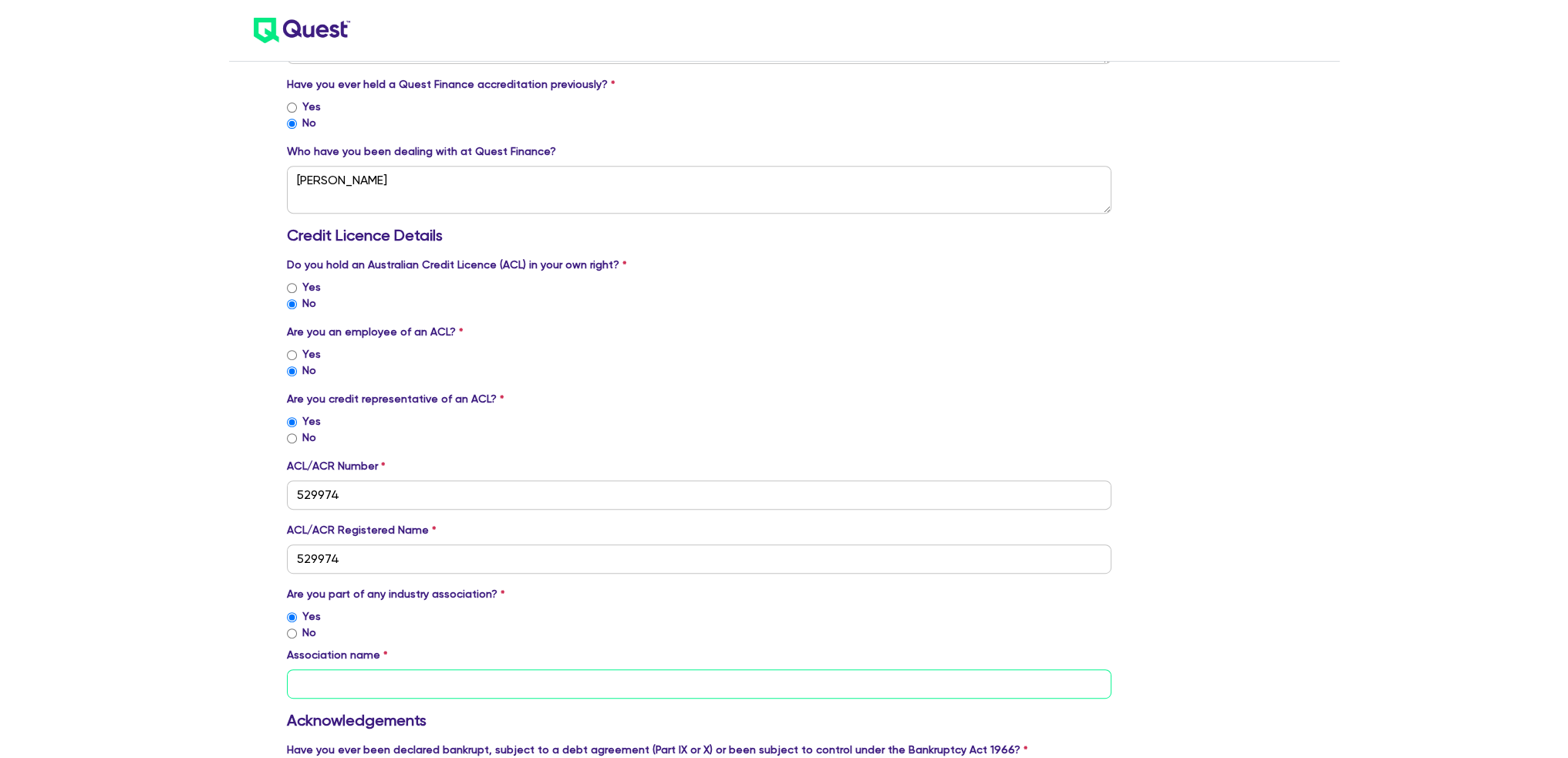
click at [350, 681] on input "text" at bounding box center [700, 683] width 826 height 29
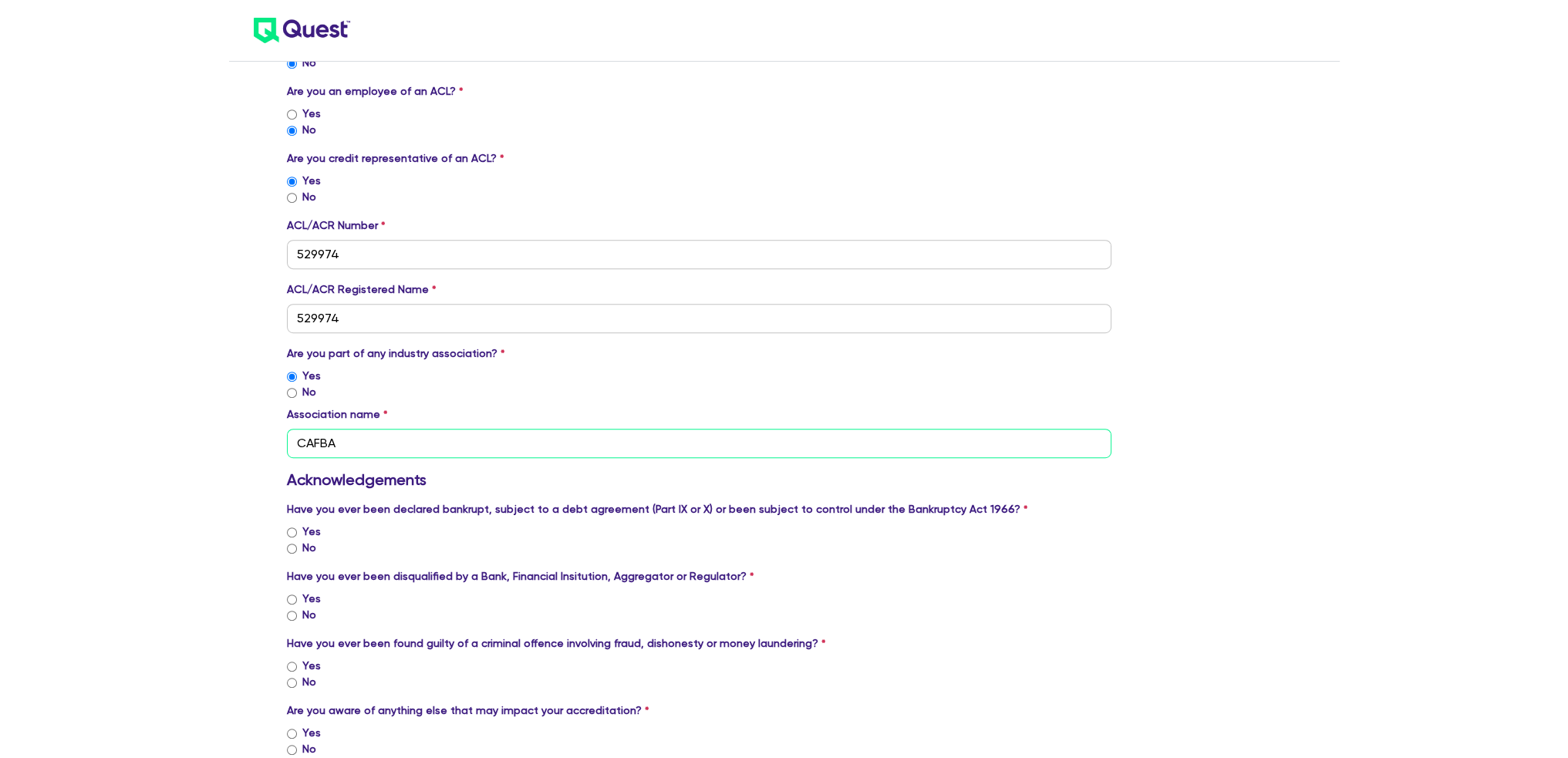
scroll to position [1156, 0]
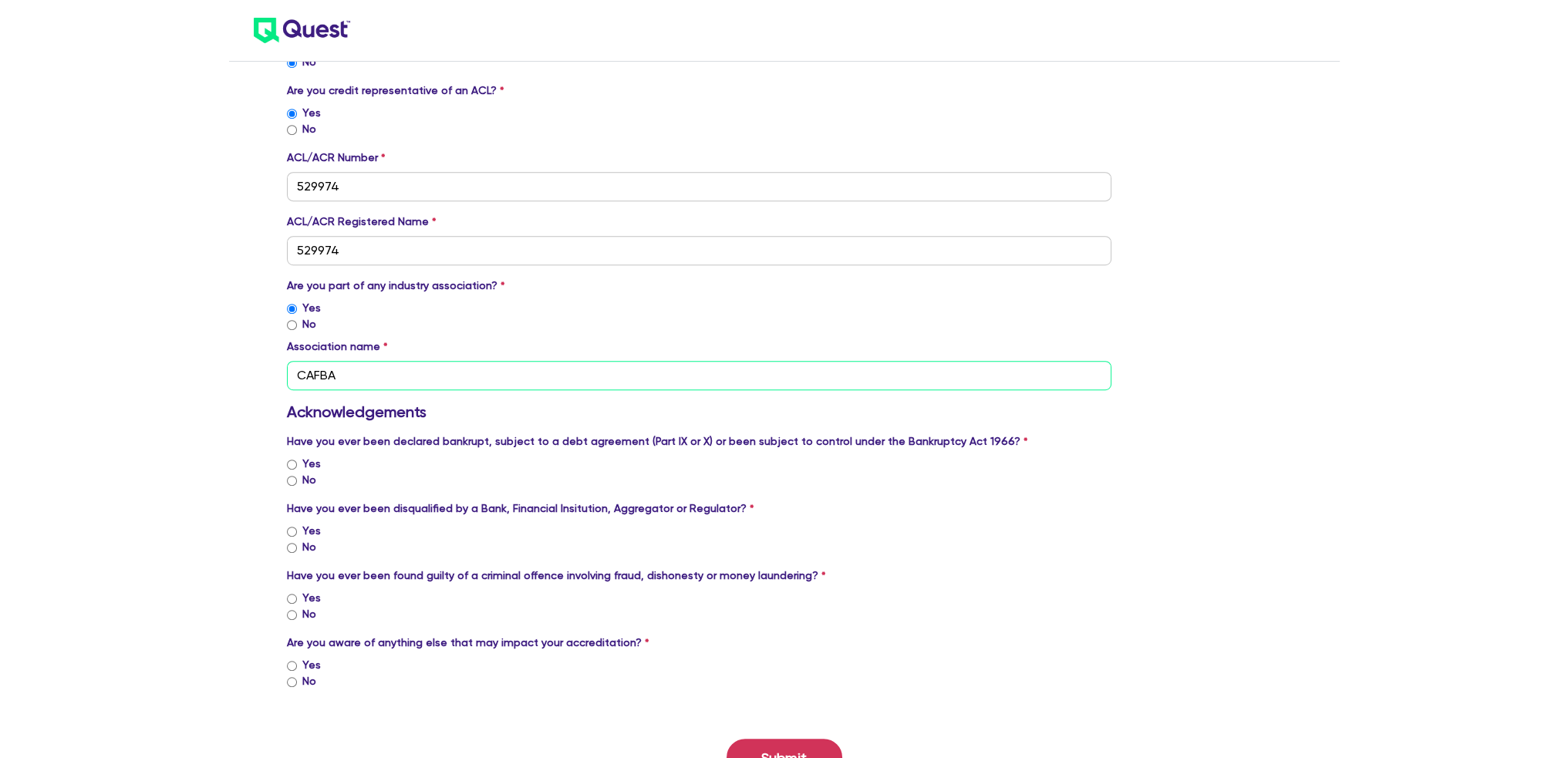
type input "CAFBA"
click at [288, 480] on input "No" at bounding box center [292, 481] width 10 height 10
radio input "true"
click at [287, 545] on input "No" at bounding box center [292, 548] width 10 height 10
radio input "true"
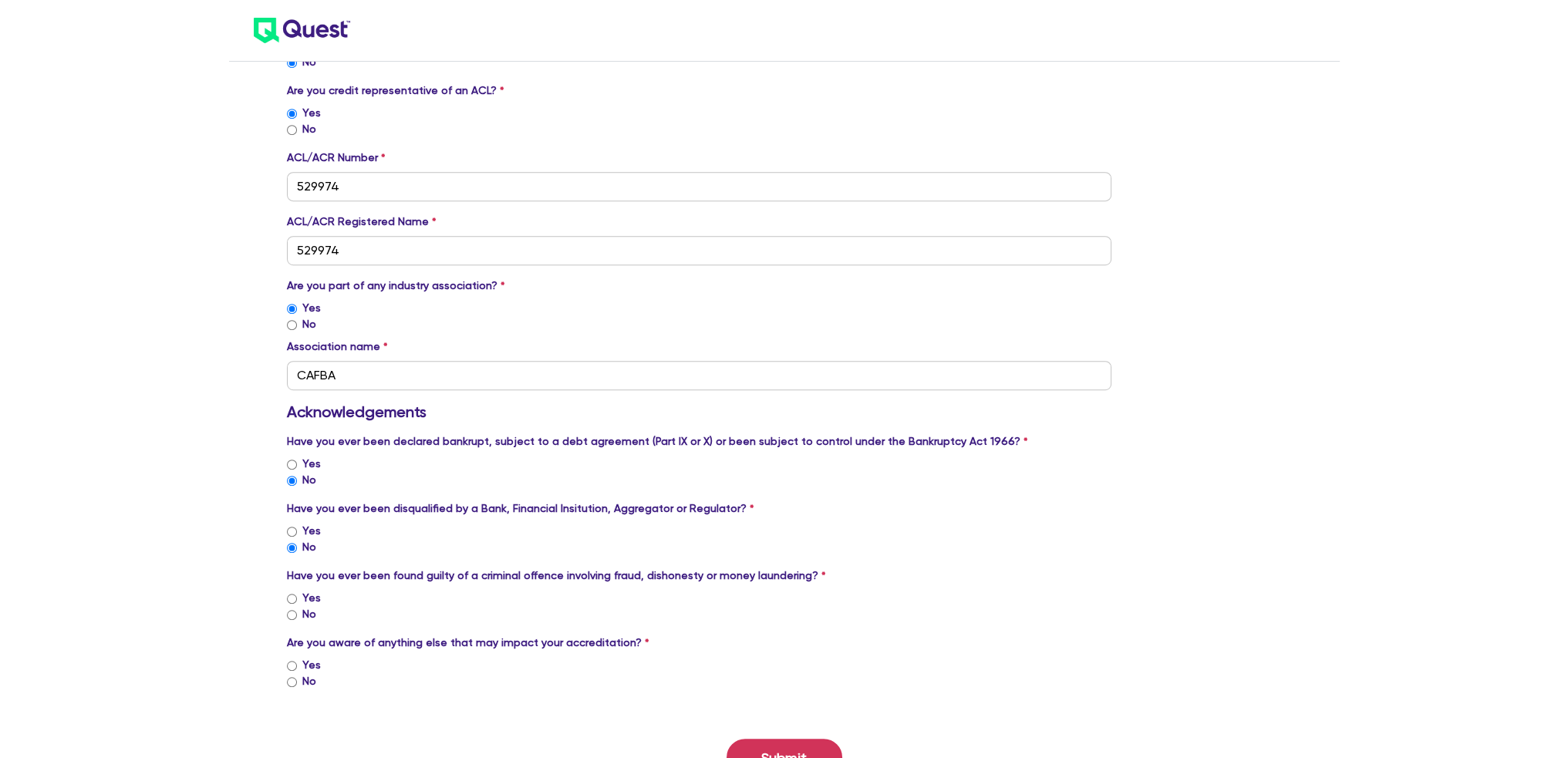
click at [288, 613] on input "No" at bounding box center [292, 615] width 10 height 10
radio input "true"
click at [290, 682] on input "No" at bounding box center [292, 682] width 10 height 10
radio input "true"
click at [1086, 579] on div "Have you ever been found guilty of a criminal offence involving fraud, dishones…" at bounding box center [700, 594] width 826 height 55
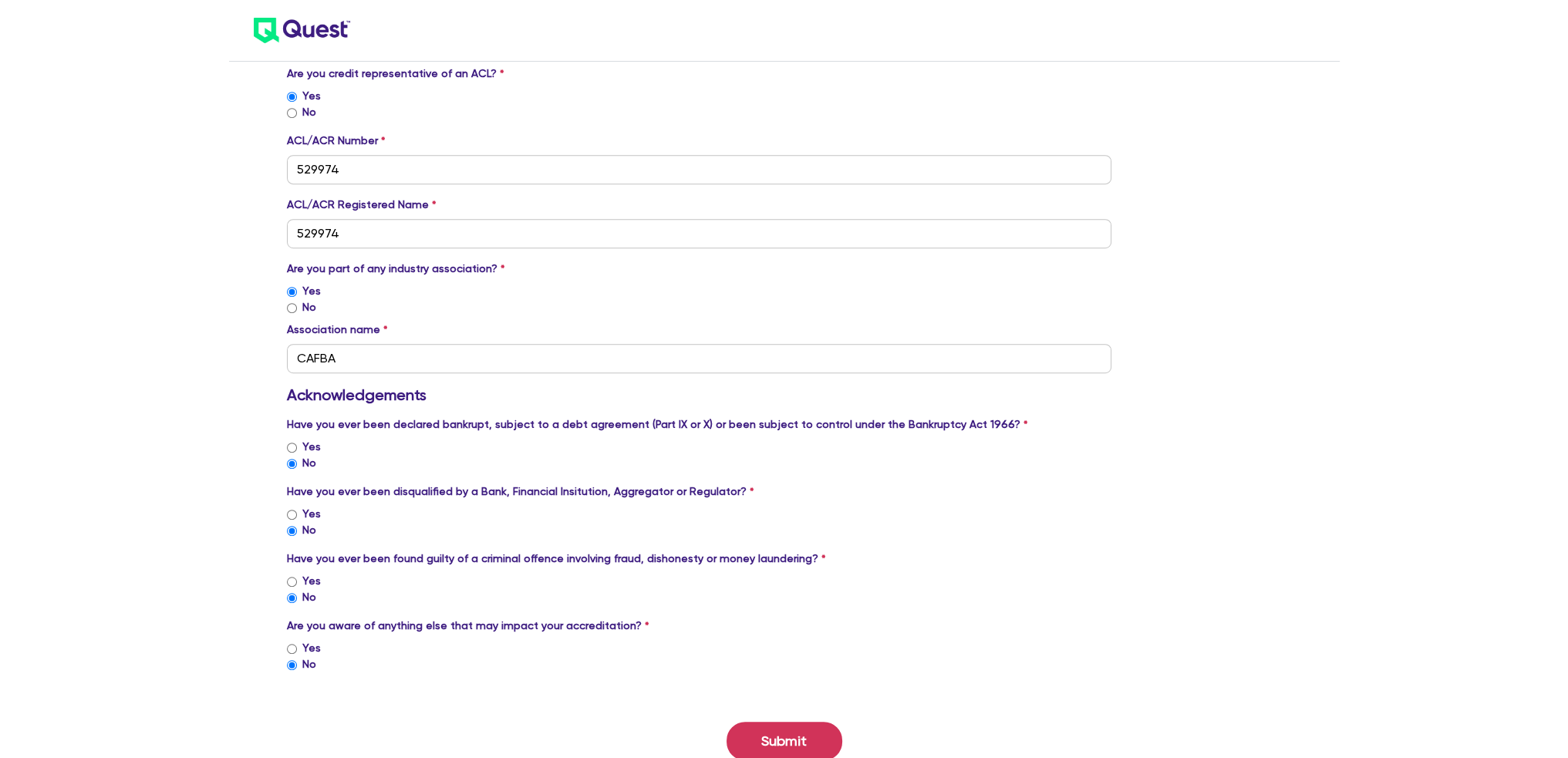
scroll to position [1224, 0]
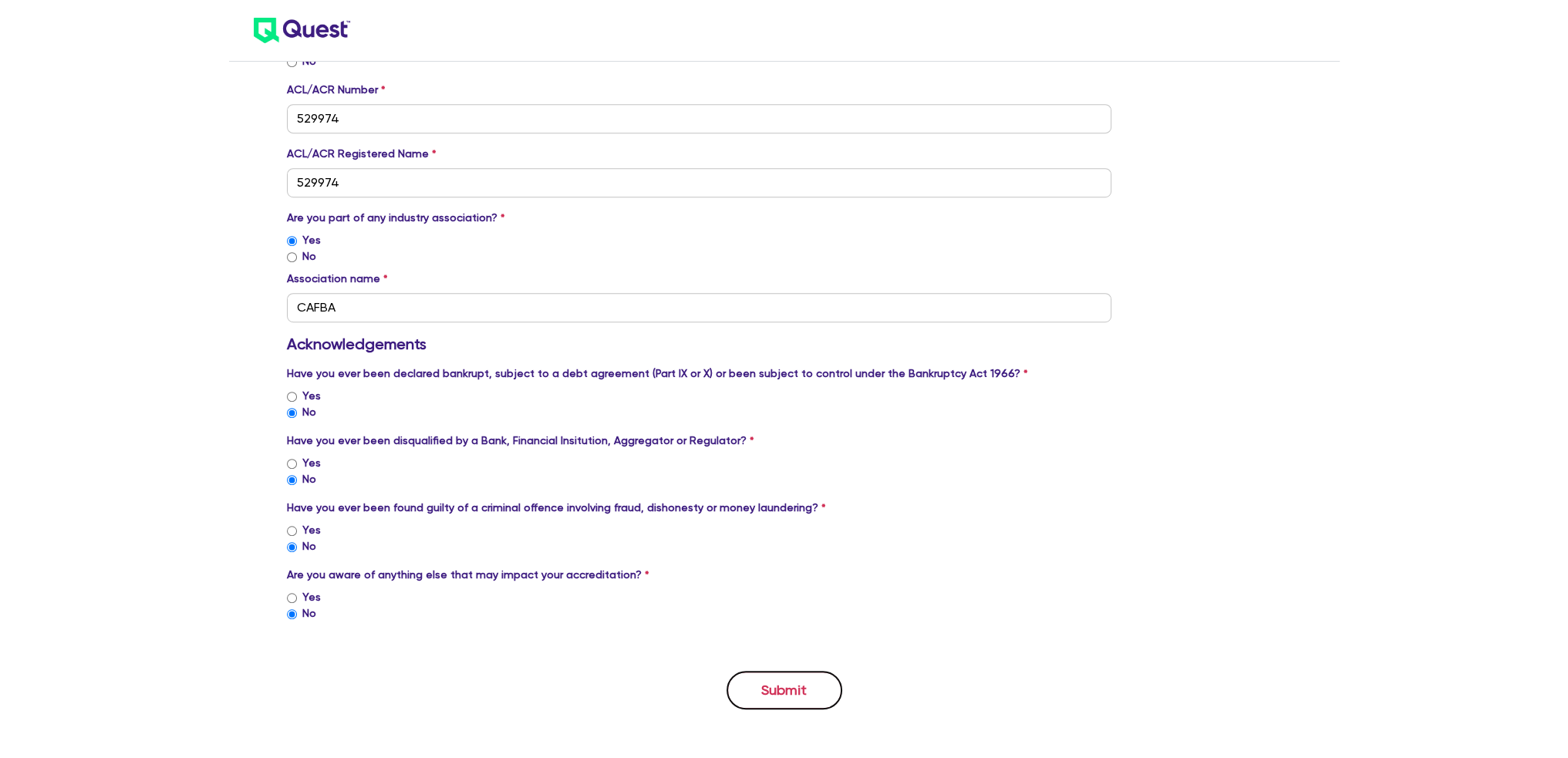
click at [780, 689] on button "Submit" at bounding box center [784, 690] width 116 height 39
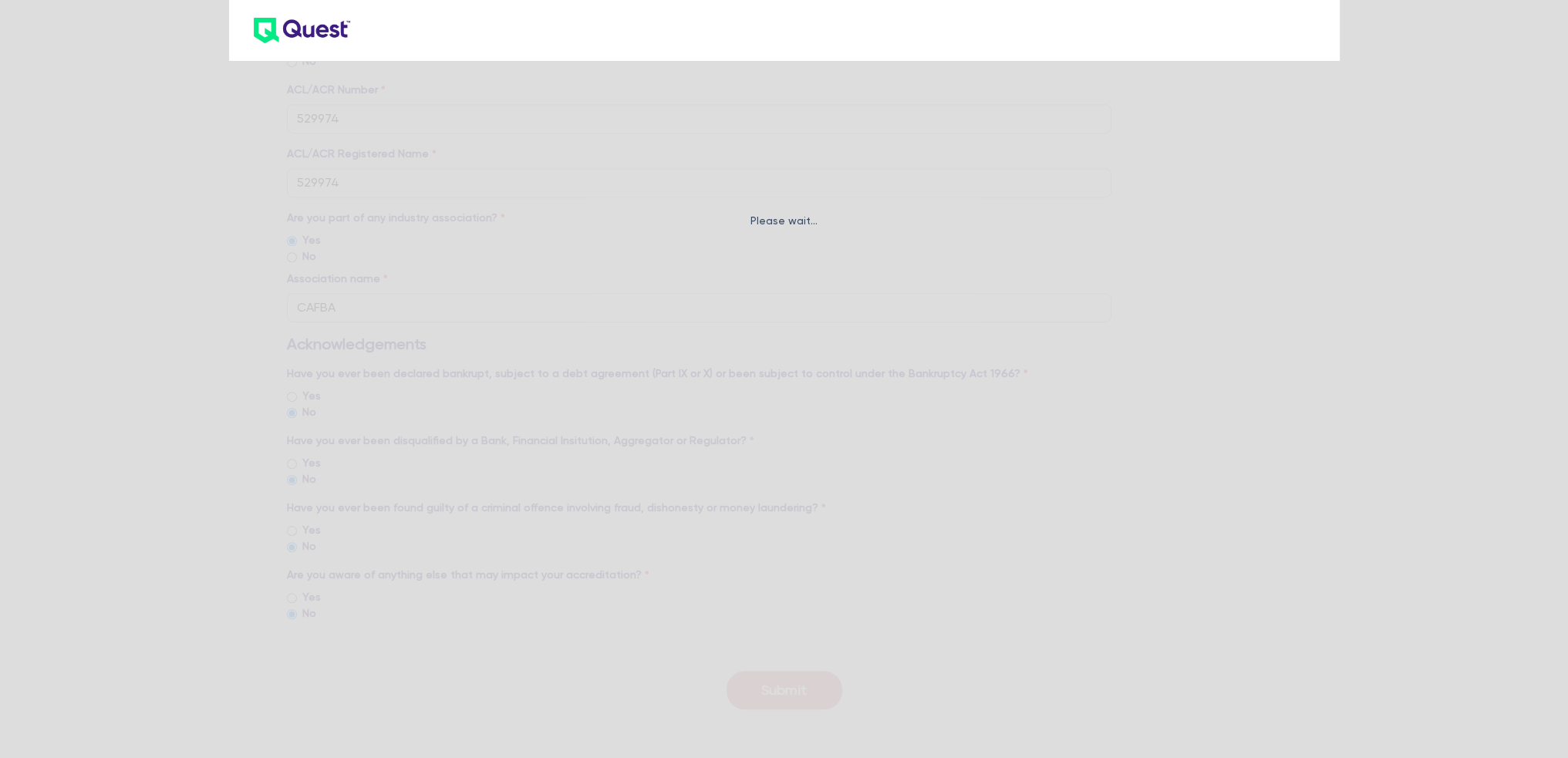
scroll to position [767, 0]
